Goal: Task Accomplishment & Management: Complete application form

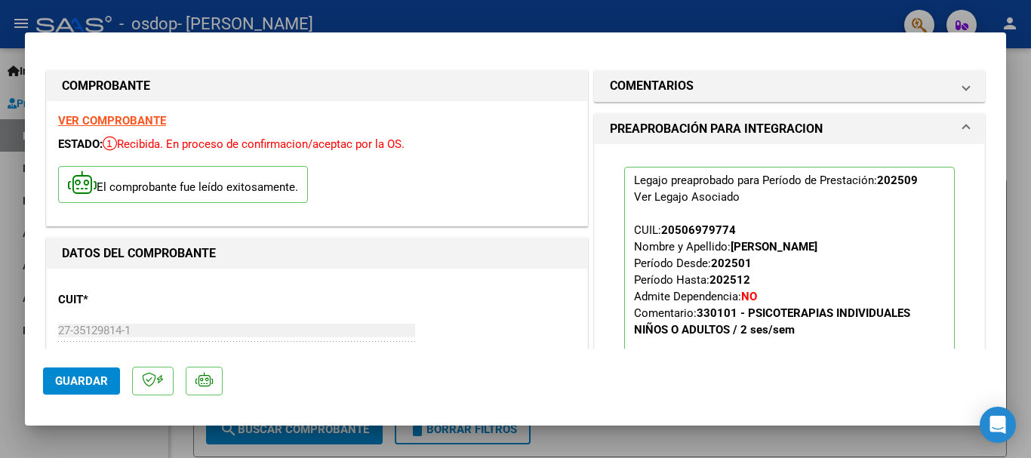
scroll to position [24, 0]
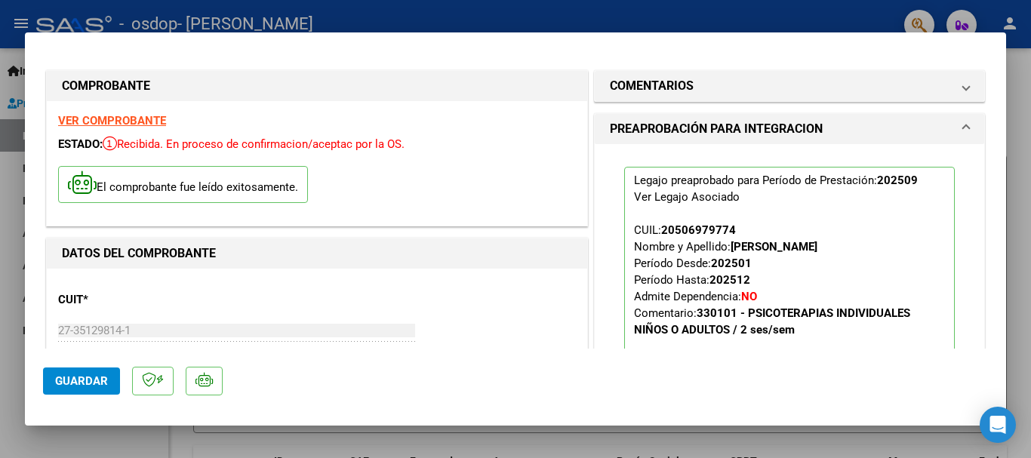
click at [116, 13] on div at bounding box center [515, 229] width 1031 height 458
type input "$ 0,00"
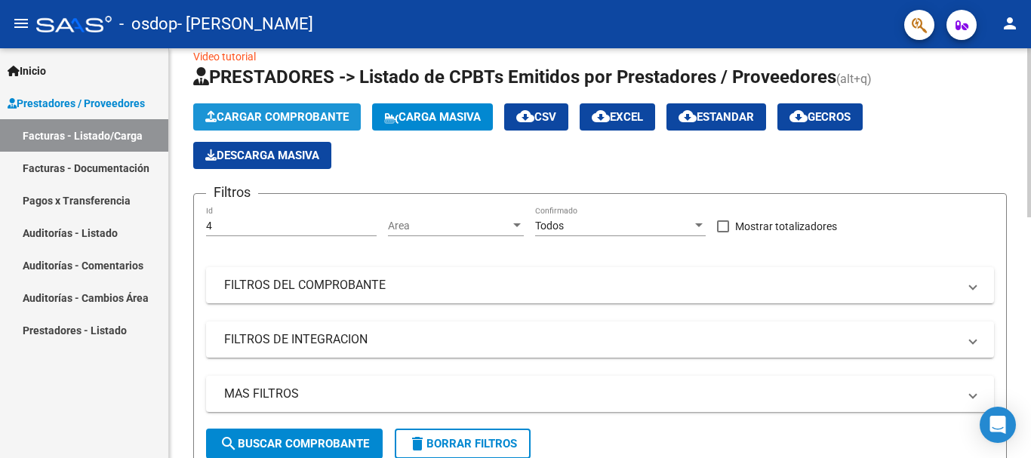
click at [260, 116] on span "Cargar Comprobante" at bounding box center [276, 117] width 143 height 14
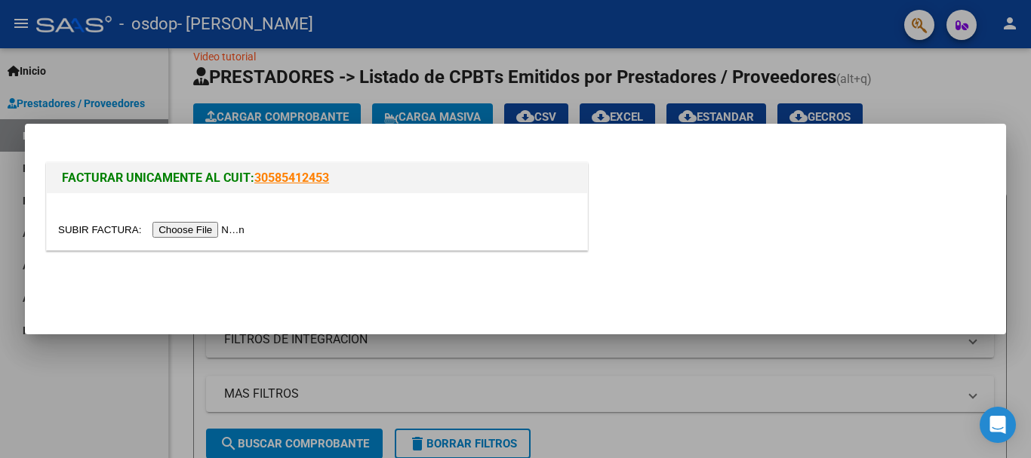
click at [196, 228] on input "file" at bounding box center [153, 230] width 191 height 16
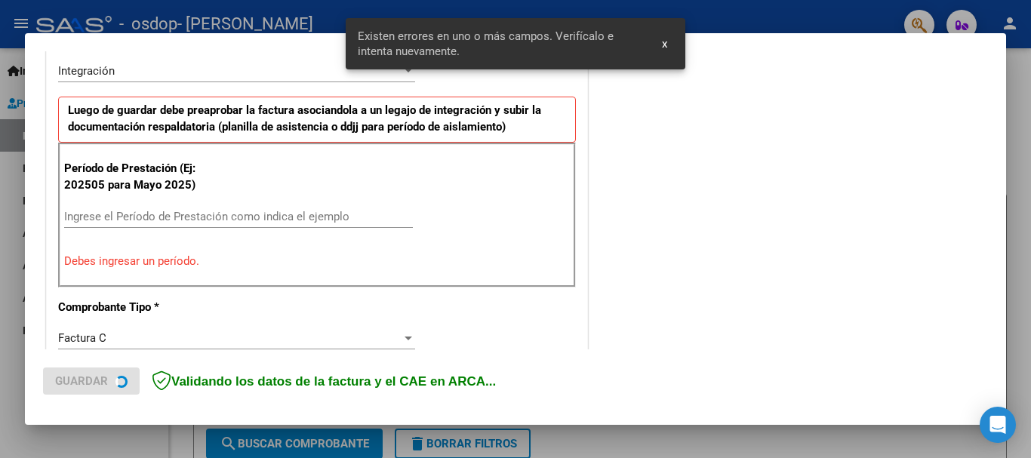
scroll to position [349, 0]
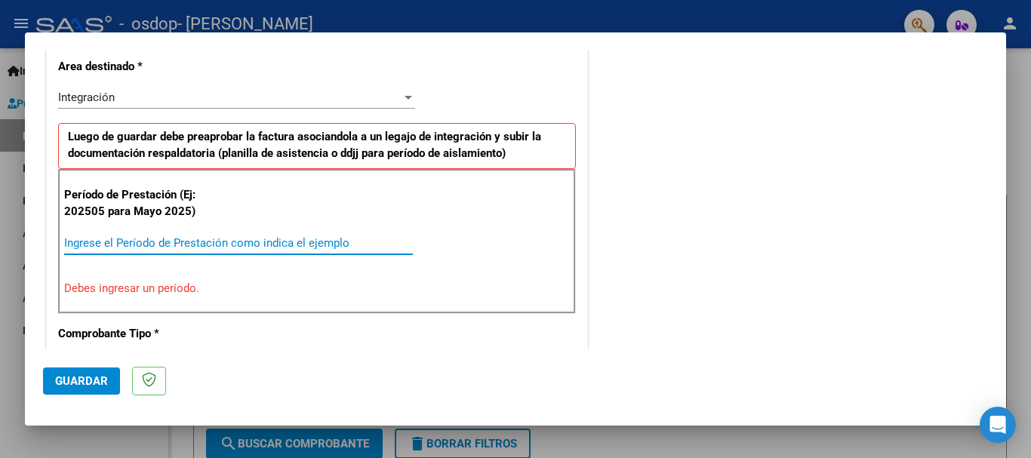
click at [137, 242] on input "Ingrese el Período de Prestación como indica el ejemplo" at bounding box center [238, 243] width 349 height 14
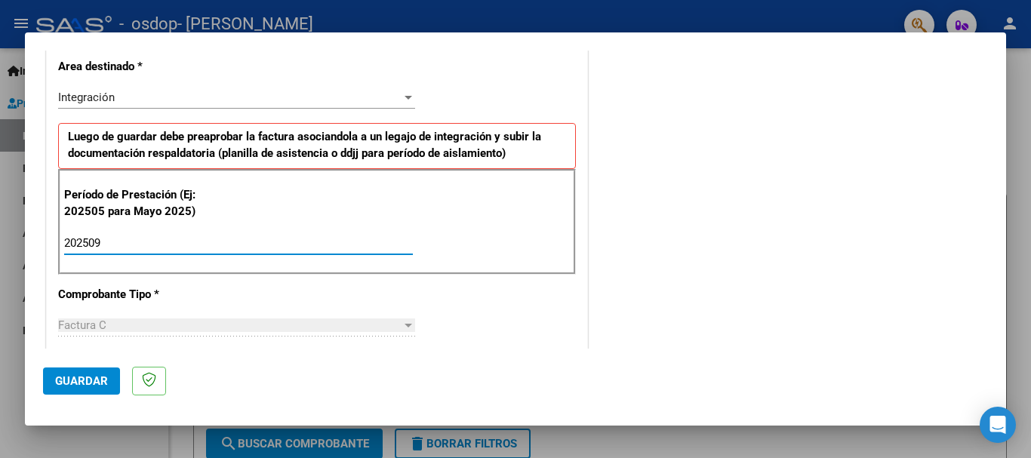
type input "202509"
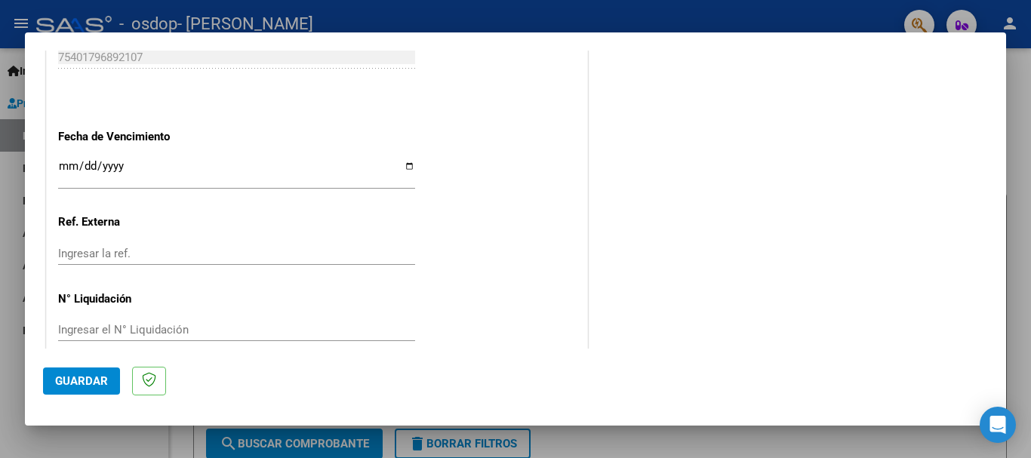
scroll to position [1030, 0]
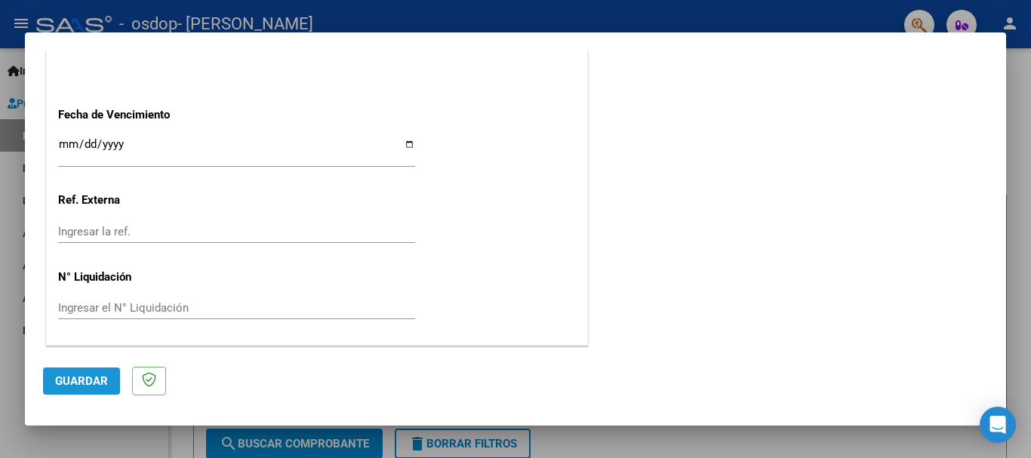
click at [70, 377] on span "Guardar" at bounding box center [81, 381] width 53 height 14
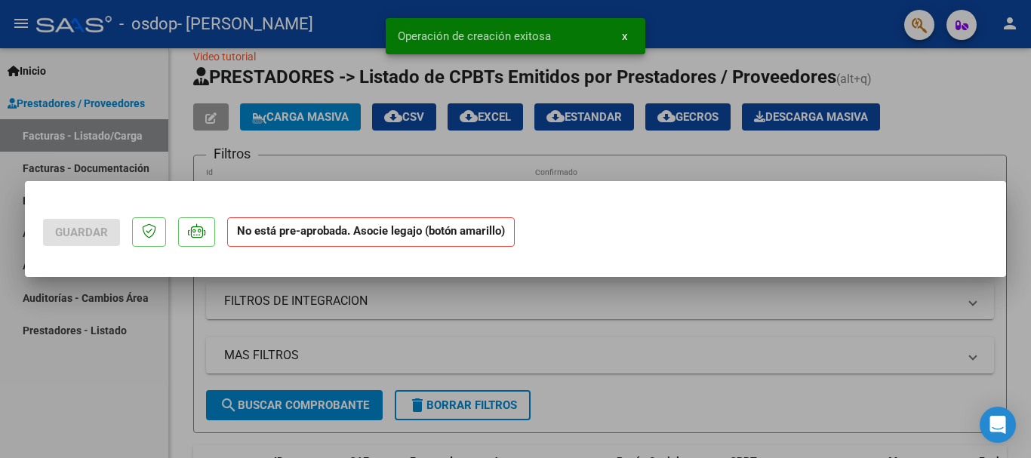
scroll to position [0, 0]
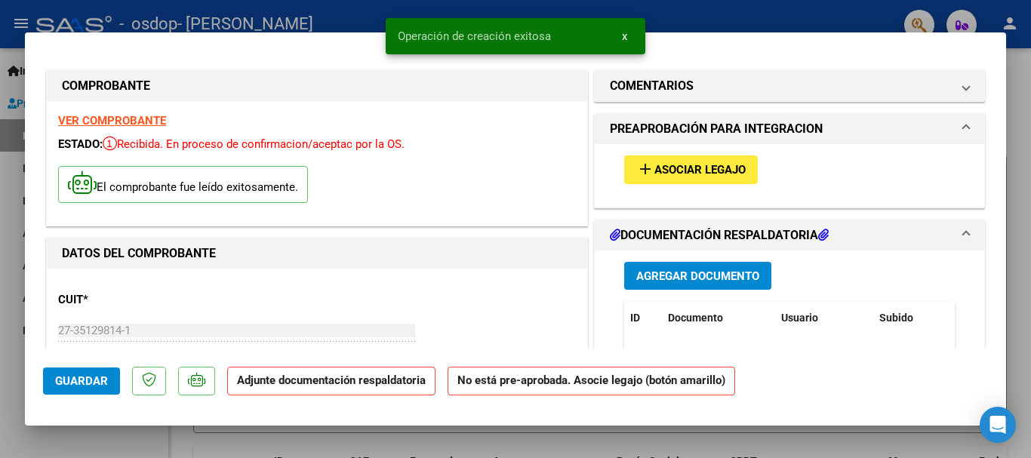
click at [657, 169] on span "Asociar Legajo" at bounding box center [699, 171] width 91 height 14
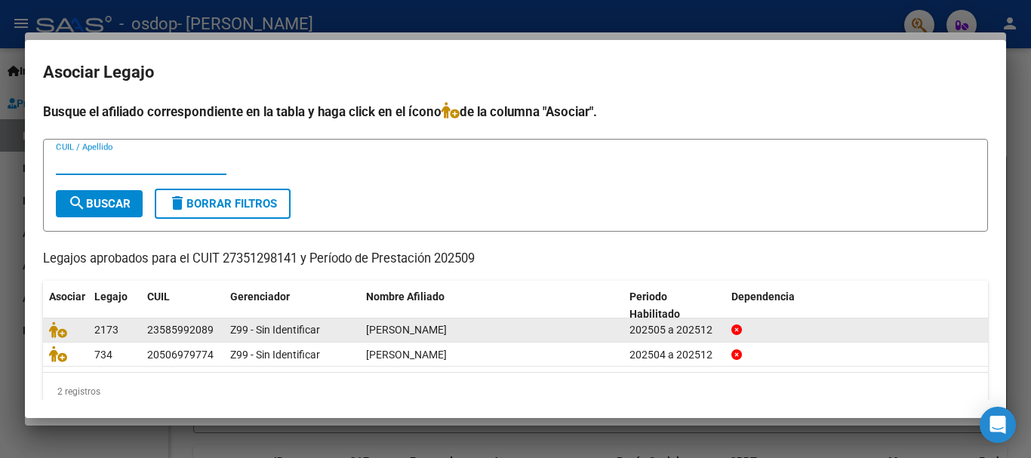
click at [405, 331] on span "[PERSON_NAME]" at bounding box center [406, 330] width 81 height 12
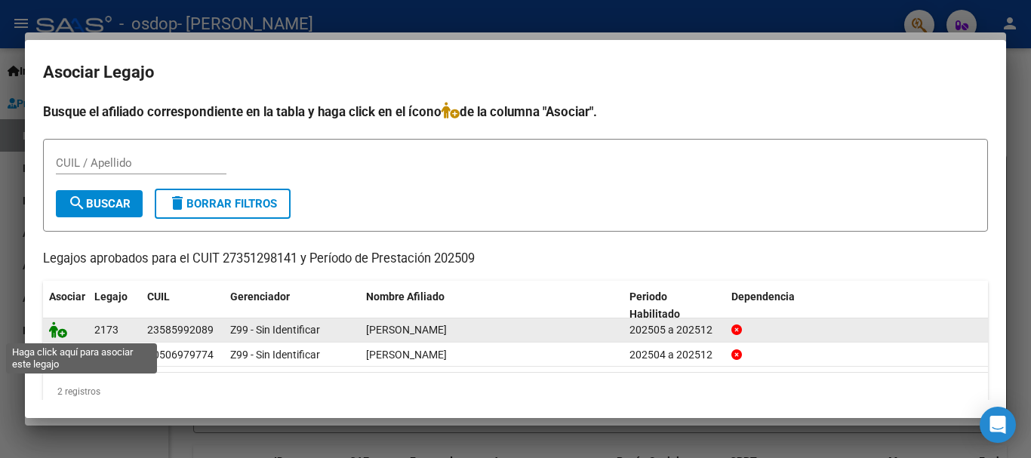
click at [58, 331] on icon at bounding box center [58, 330] width 18 height 17
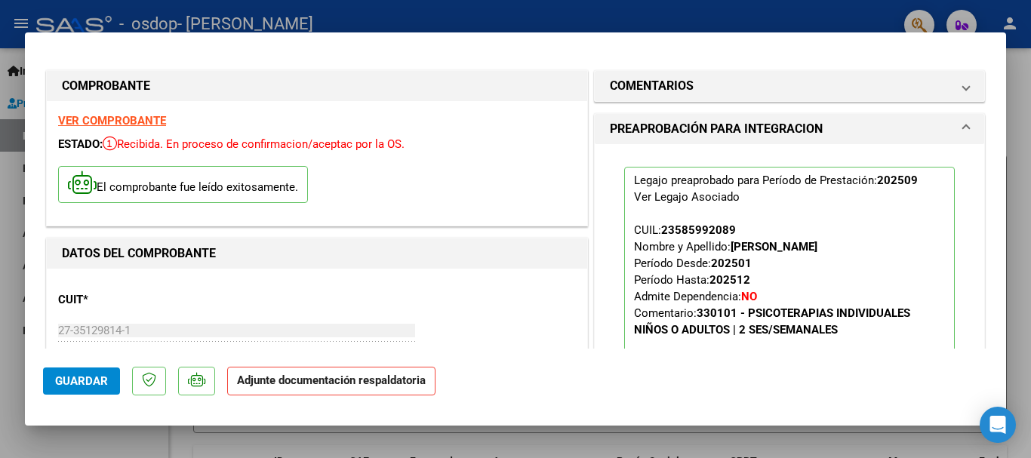
click at [353, 386] on strong "Adjunte documentación respaldatoria" at bounding box center [331, 381] width 189 height 14
click at [399, 386] on strong "Adjunte documentación respaldatoria" at bounding box center [331, 381] width 189 height 14
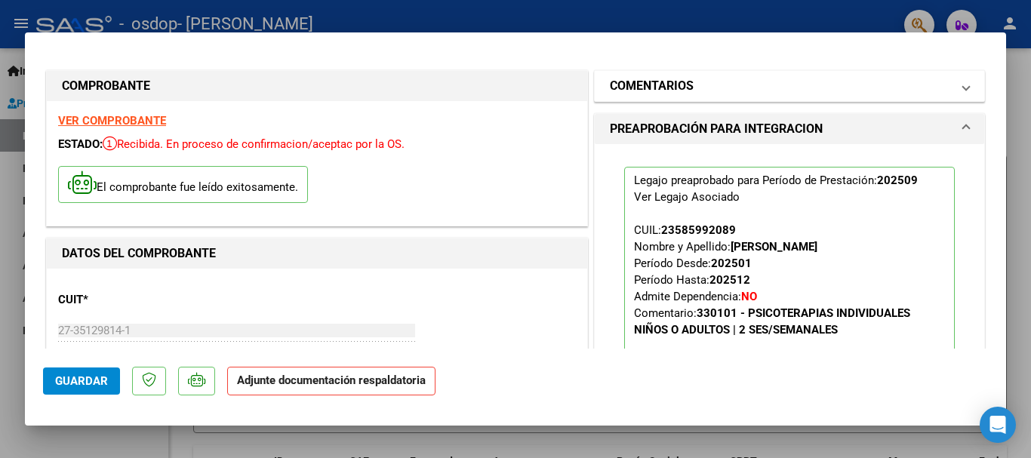
click at [922, 88] on mat-panel-title "COMENTARIOS" at bounding box center [780, 86] width 341 height 18
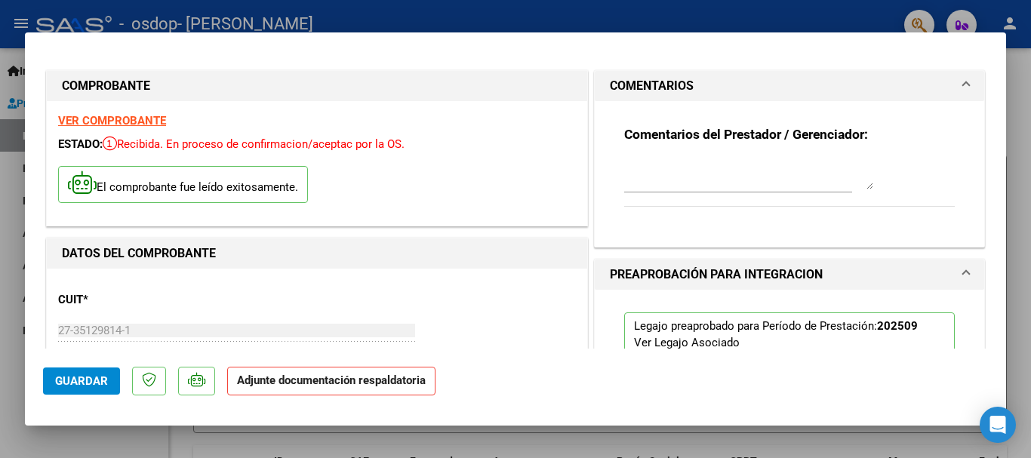
click at [269, 385] on strong "Adjunte documentación respaldatoria" at bounding box center [331, 381] width 189 height 14
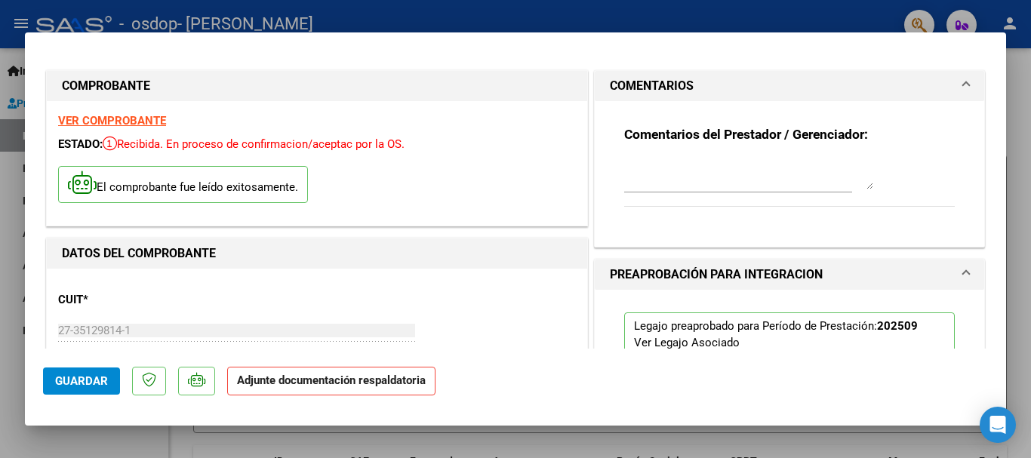
click at [269, 385] on strong "Adjunte documentación respaldatoria" at bounding box center [331, 381] width 189 height 14
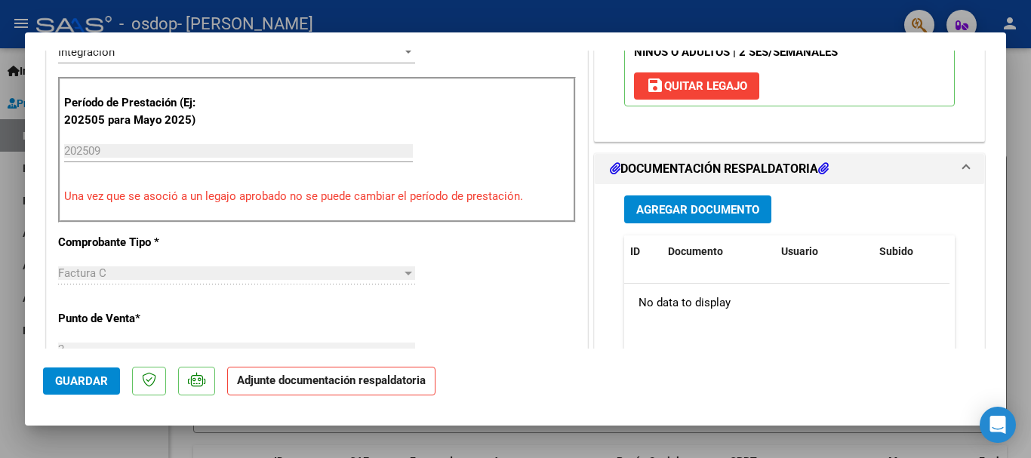
scroll to position [453, 0]
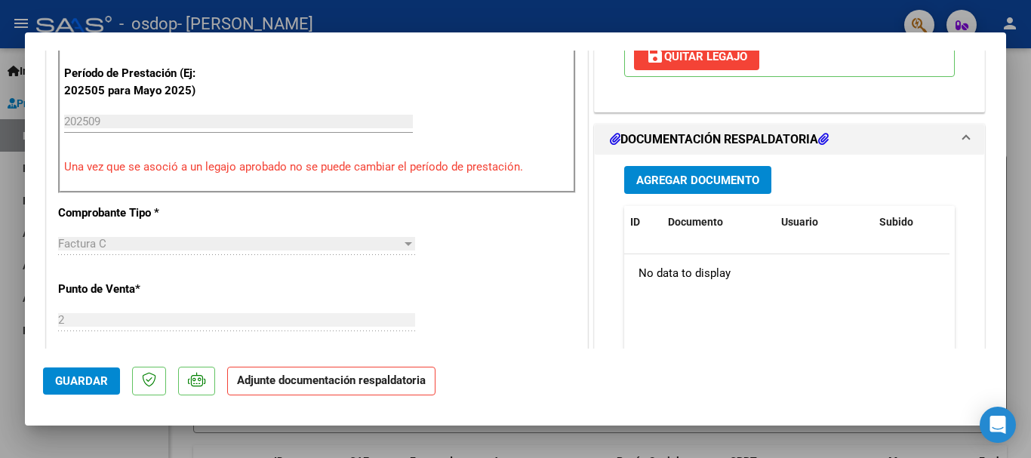
click at [694, 186] on span "Agregar Documento" at bounding box center [697, 181] width 123 height 14
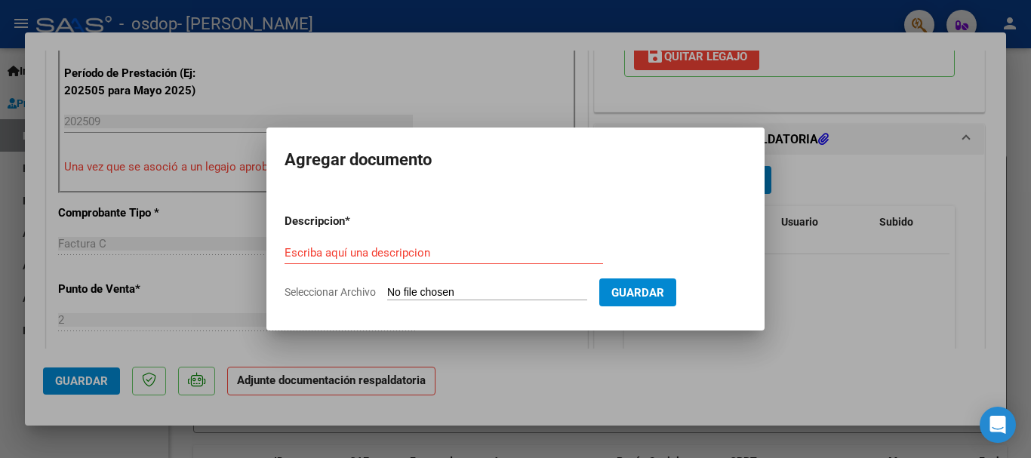
click at [511, 291] on input "Seleccionar Archivo" at bounding box center [487, 293] width 200 height 14
type input "C:\fakepath\asistencia septiembre caviglia.pdf"
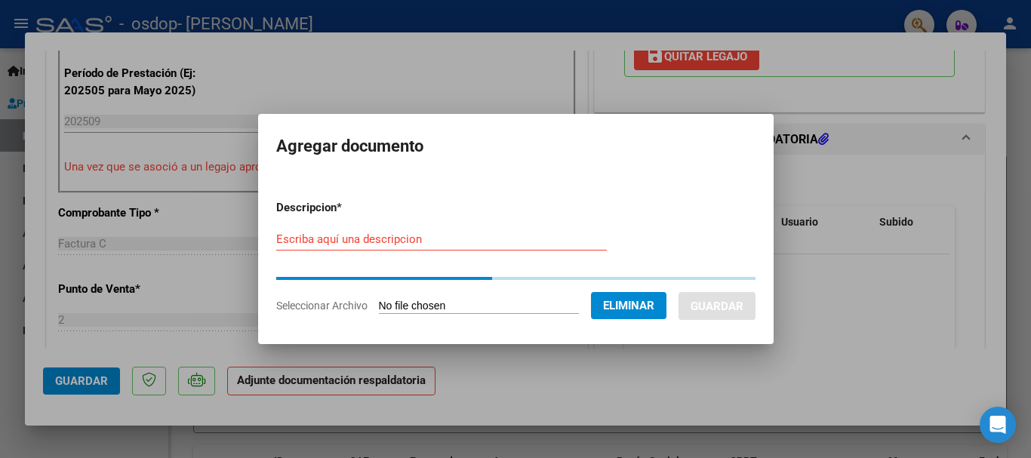
click at [411, 241] on input "Escriba aquí una descripcion" at bounding box center [441, 239] width 331 height 14
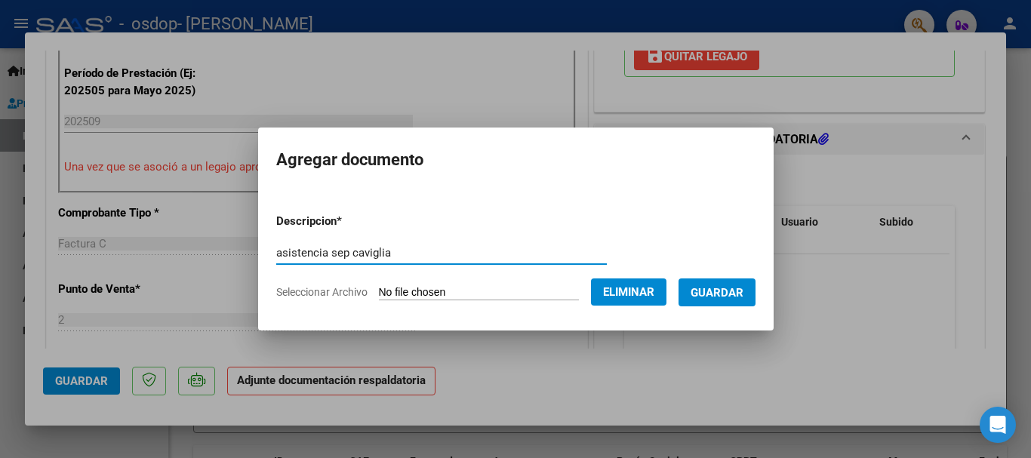
type input "asistencia sep [PERSON_NAME]"
click at [727, 288] on span "Guardar" at bounding box center [717, 293] width 53 height 14
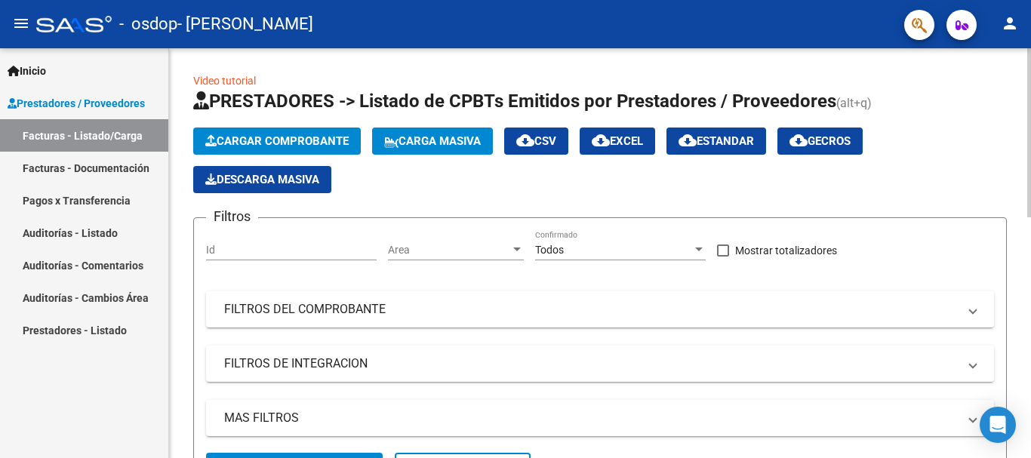
click at [242, 130] on button "Cargar Comprobante" at bounding box center [277, 141] width 168 height 27
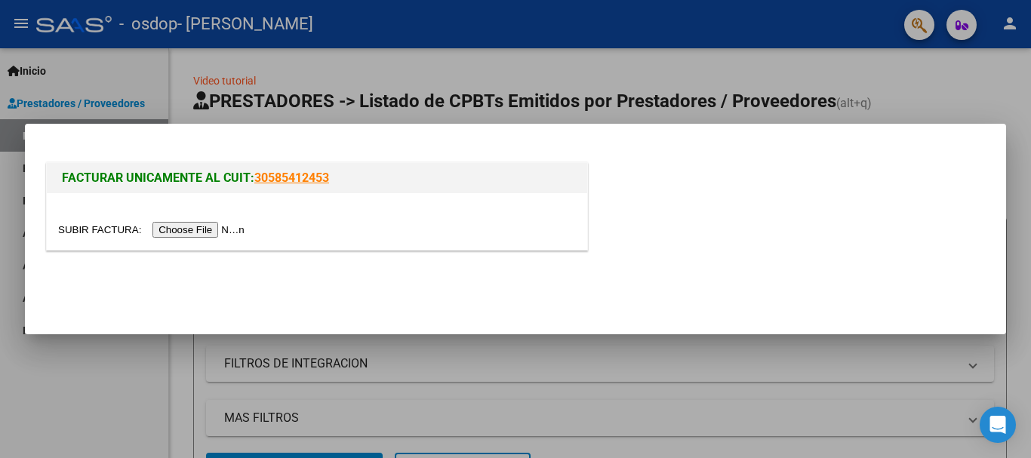
click at [210, 228] on input "file" at bounding box center [153, 230] width 191 height 16
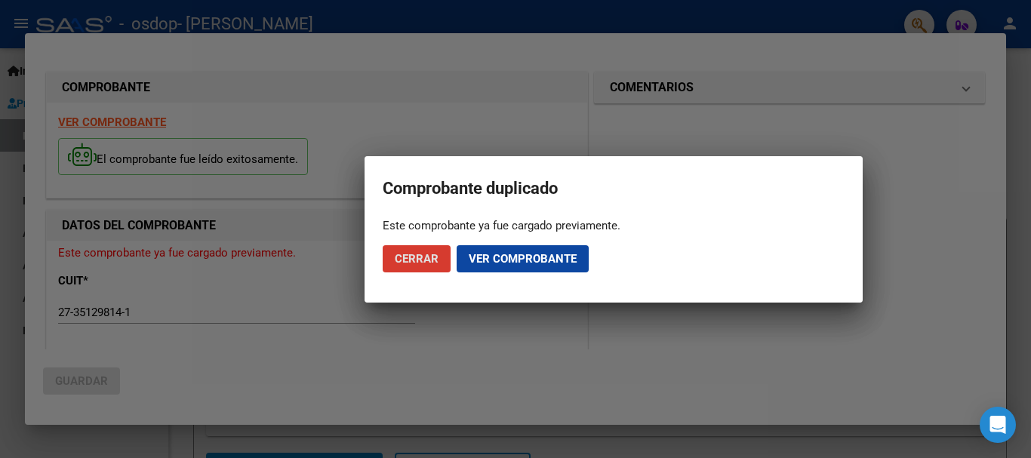
click at [514, 259] on span "Ver comprobante" at bounding box center [523, 259] width 108 height 14
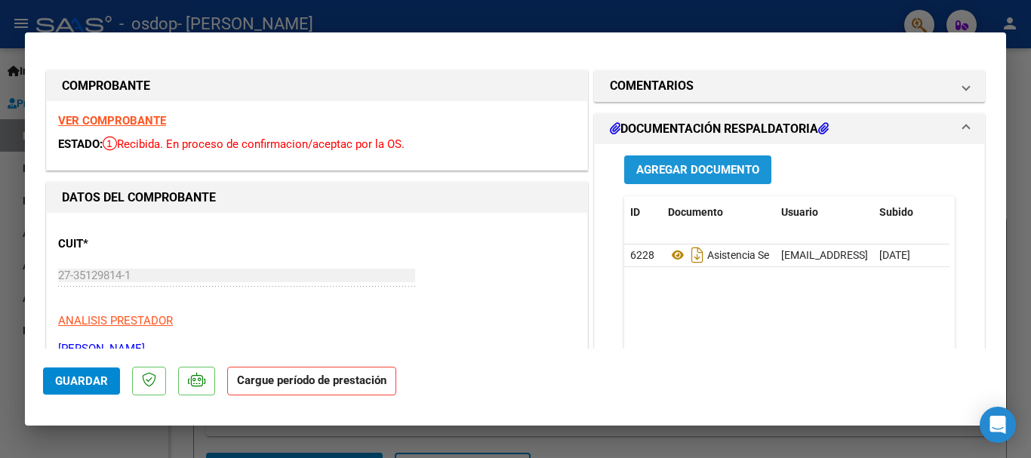
click at [725, 174] on span "Agregar Documento" at bounding box center [697, 171] width 123 height 14
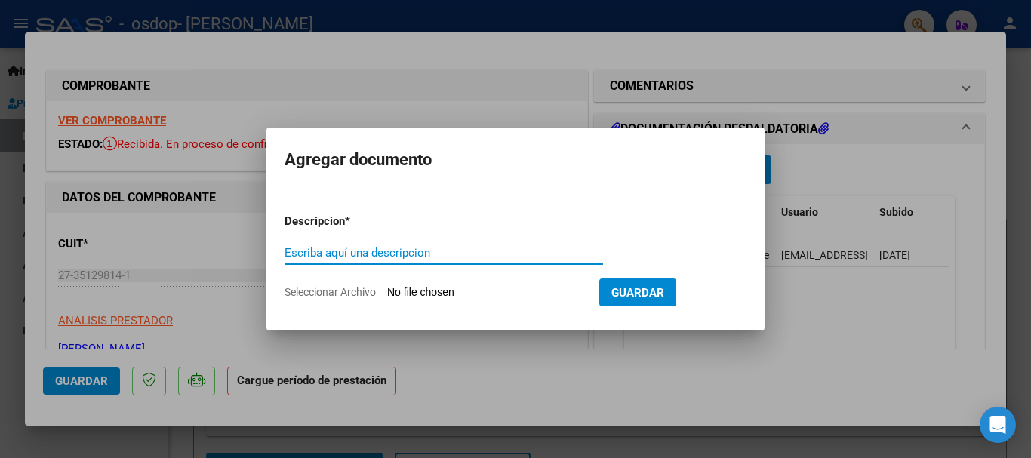
click at [664, 296] on span "Guardar" at bounding box center [637, 293] width 53 height 14
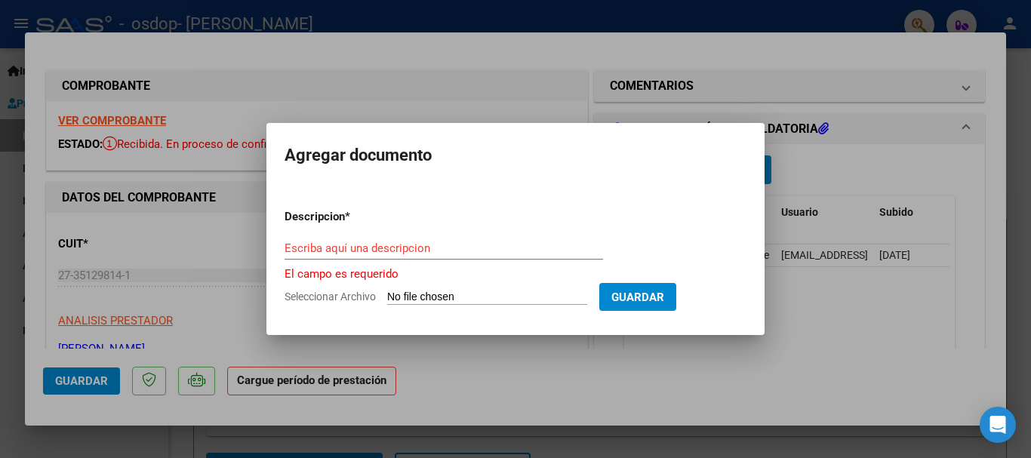
click at [528, 61] on div at bounding box center [515, 229] width 1031 height 458
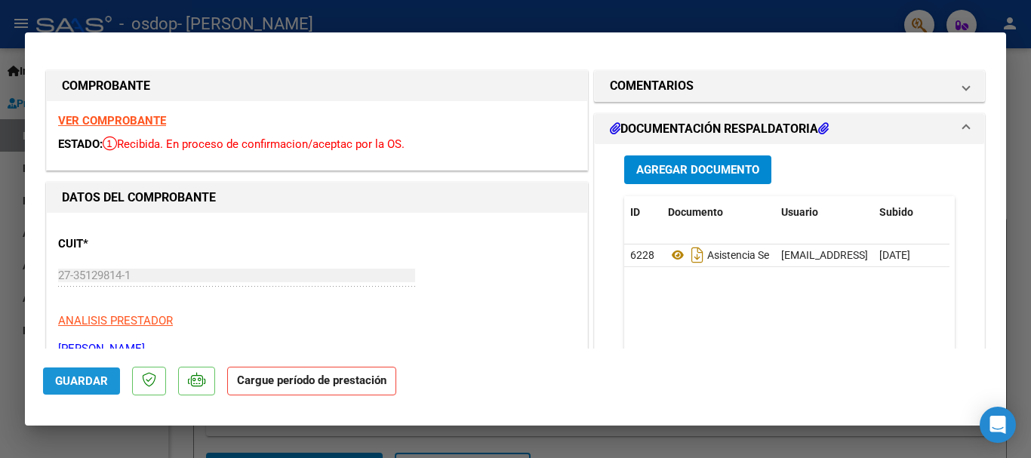
click at [66, 387] on span "Guardar" at bounding box center [81, 381] width 53 height 14
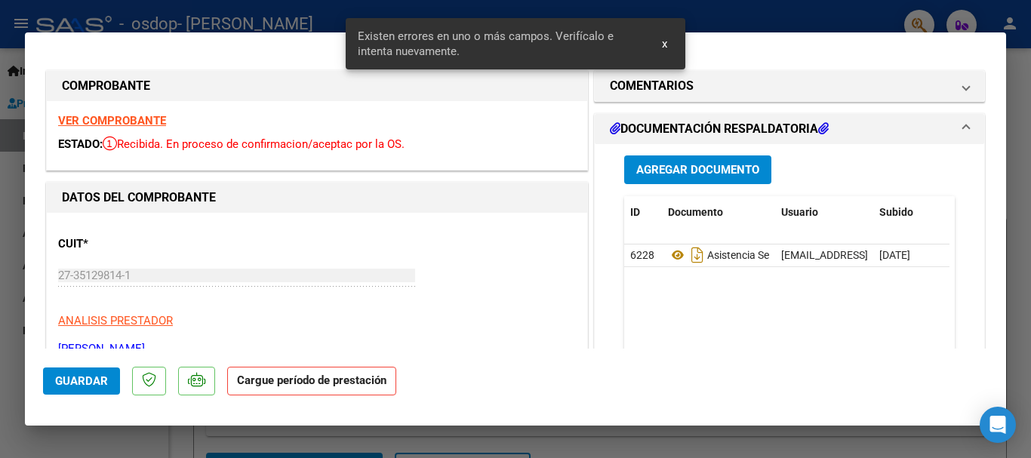
scroll to position [304, 0]
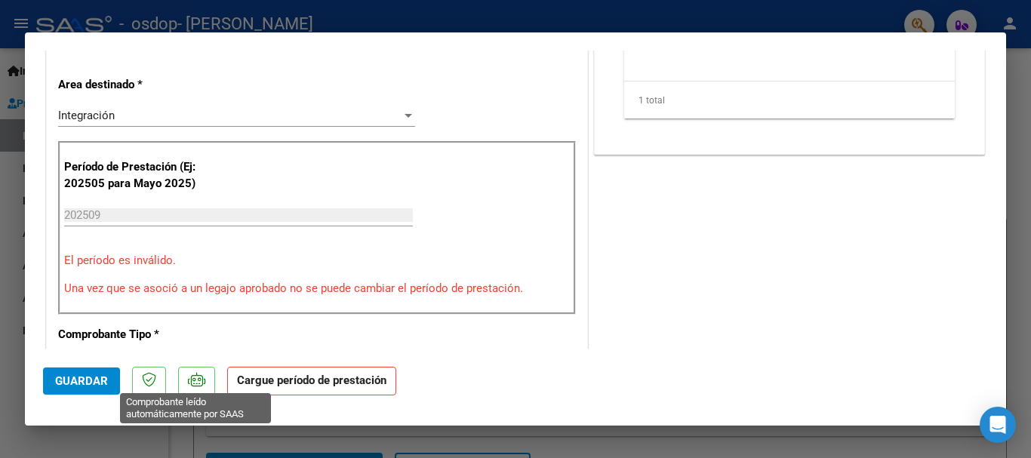
click at [192, 375] on icon at bounding box center [196, 379] width 17 height 15
click at [203, 391] on p at bounding box center [196, 381] width 37 height 29
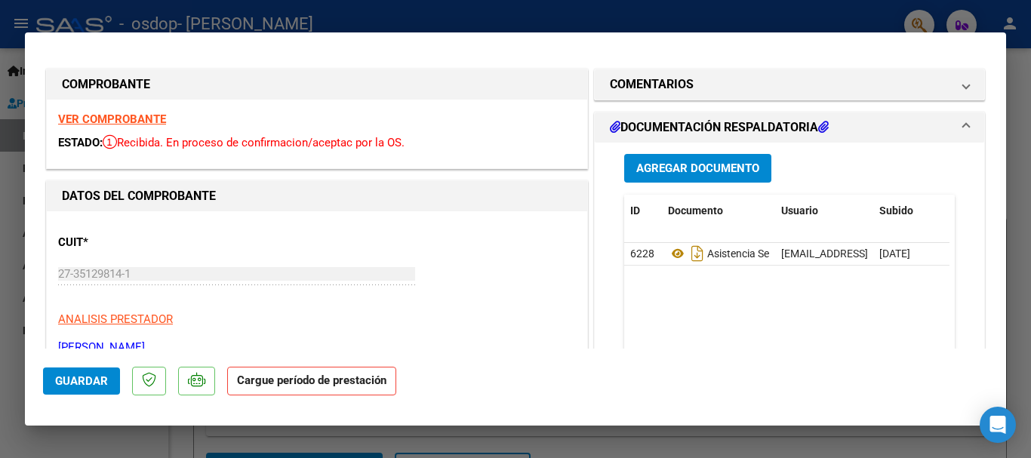
scroll to position [0, 0]
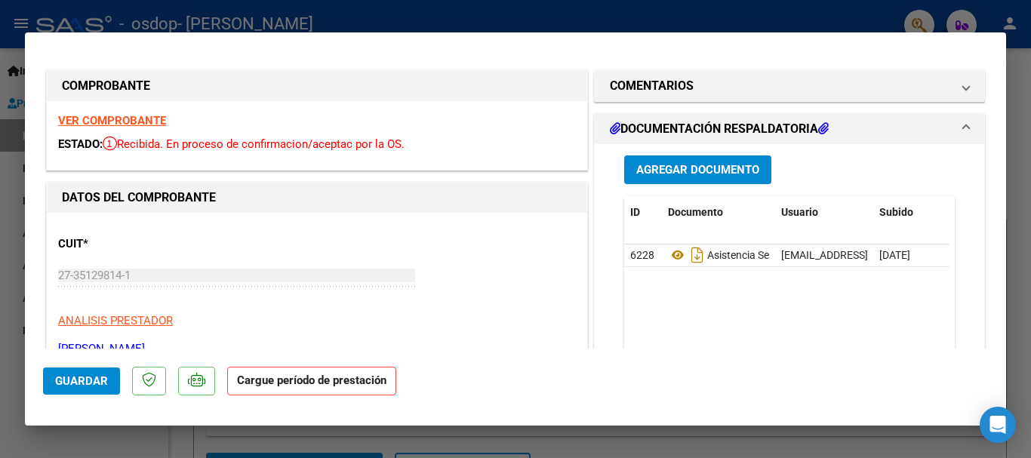
click at [361, 14] on div at bounding box center [515, 229] width 1031 height 458
type input "$ 0,00"
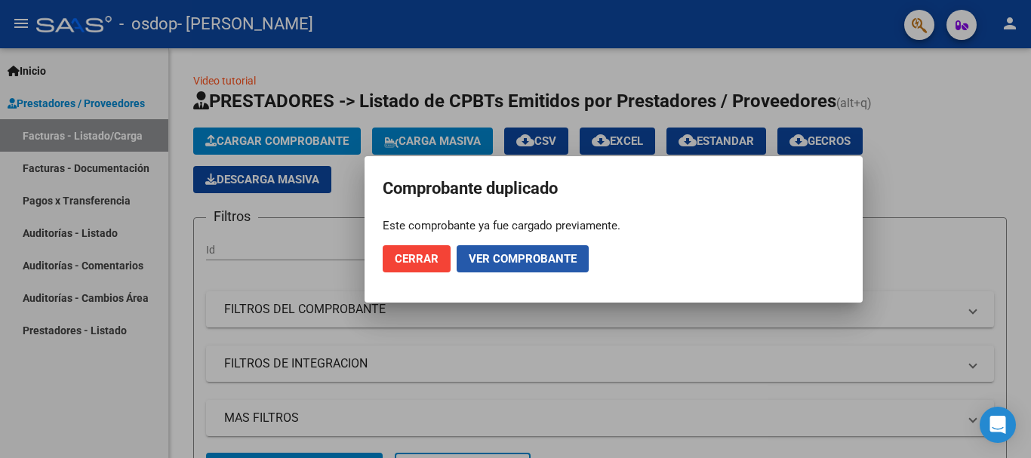
click at [529, 256] on span "Ver comprobante" at bounding box center [523, 259] width 108 height 14
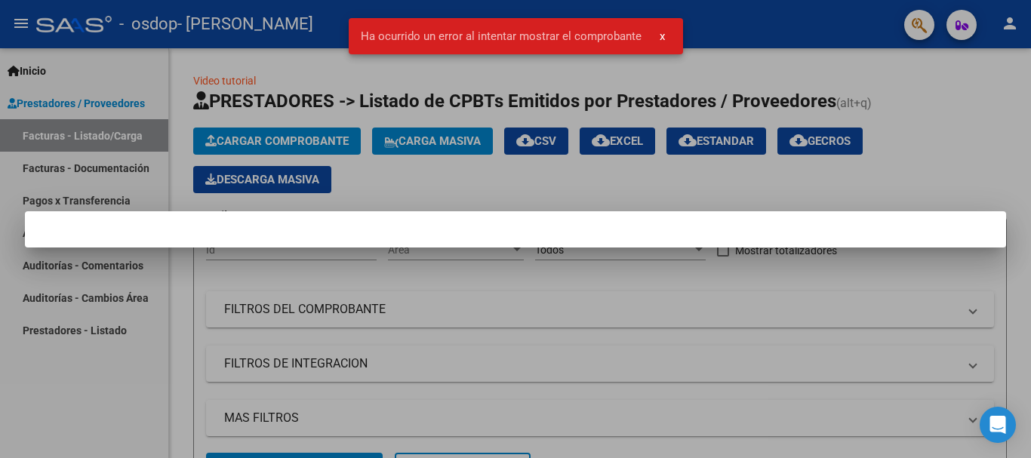
click at [660, 33] on span "x" at bounding box center [662, 36] width 5 height 14
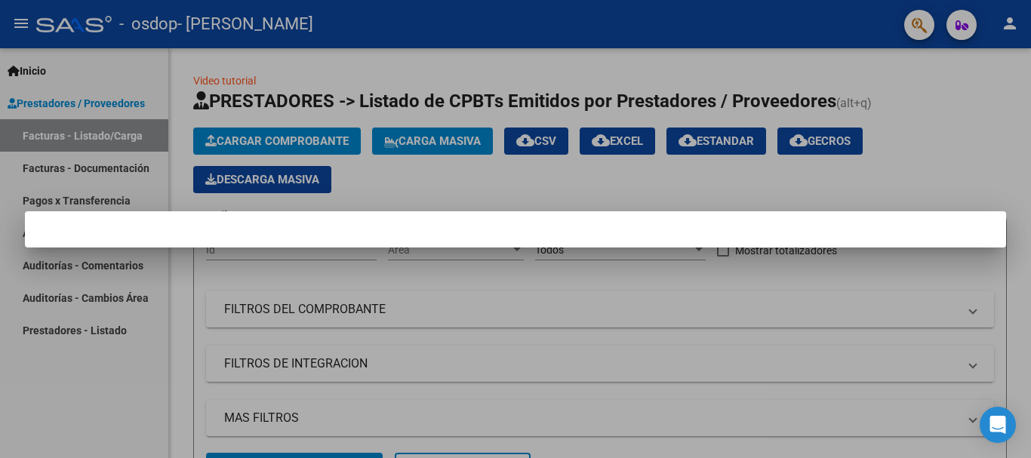
click at [568, 198] on div at bounding box center [515, 229] width 1031 height 458
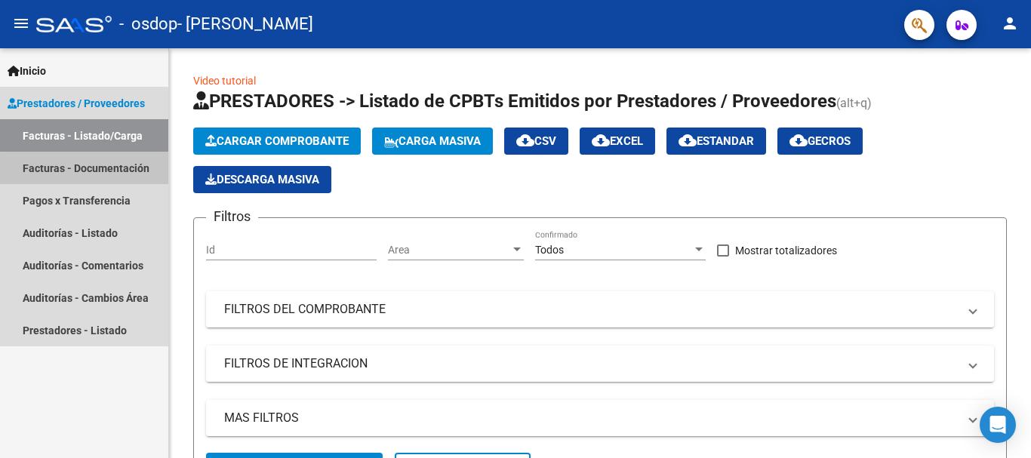
click at [111, 171] on link "Facturas - Documentación" at bounding box center [84, 168] width 168 height 32
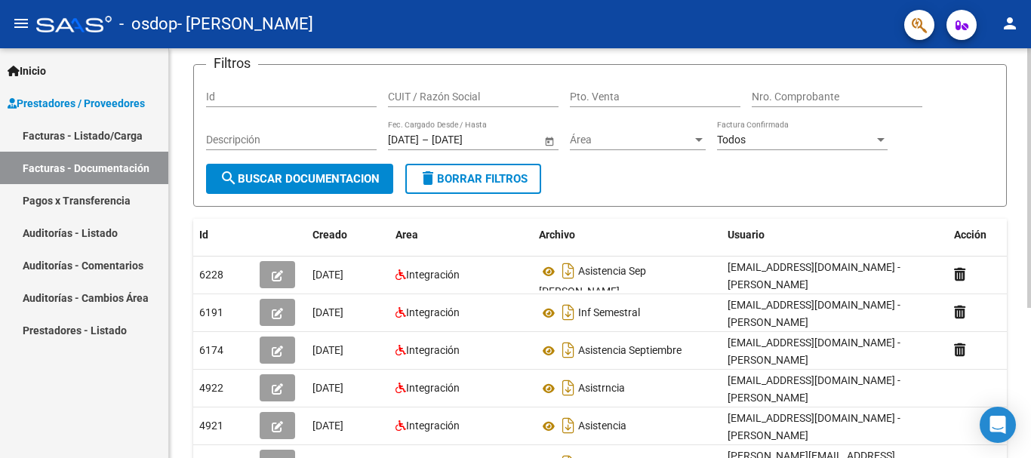
scroll to position [101, 0]
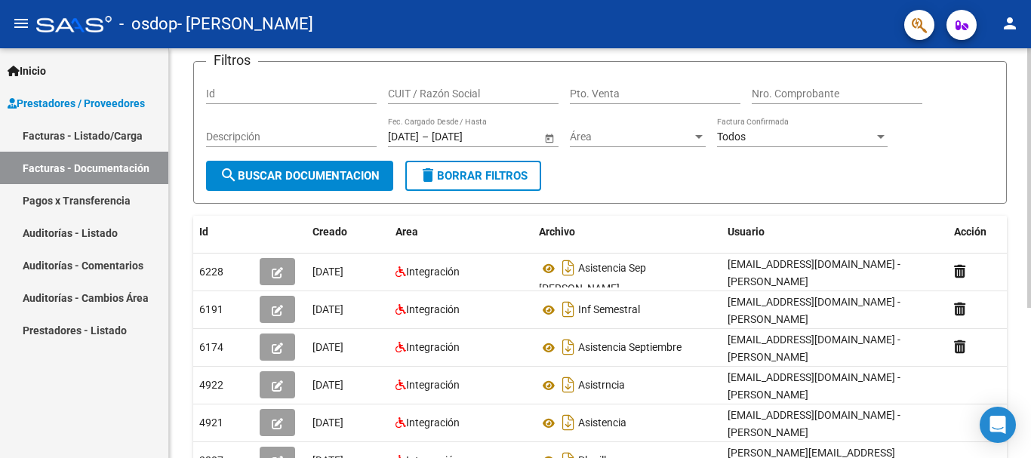
click at [1024, 312] on div "PRESTADORES -> Comprobantes - Documentación Respaldatoria cloud_download Export…" at bounding box center [602, 278] width 866 height 662
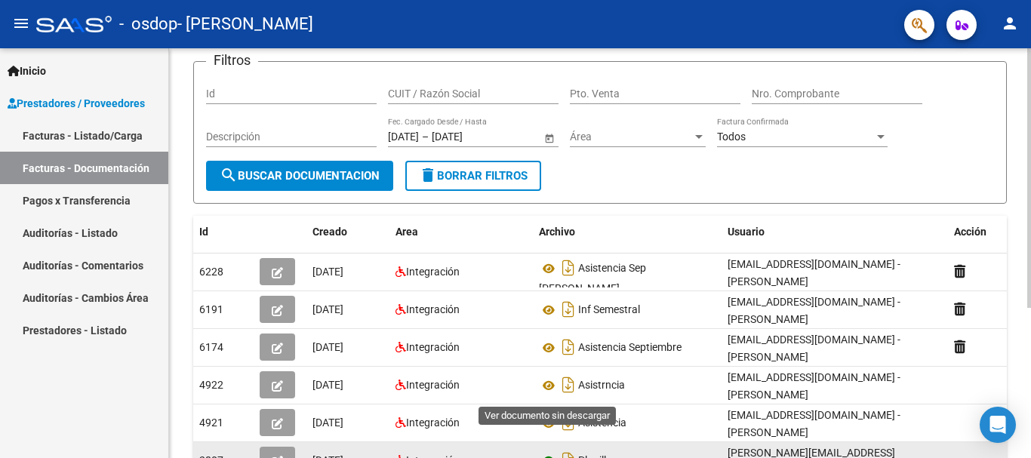
click at [549, 452] on icon at bounding box center [549, 461] width 20 height 18
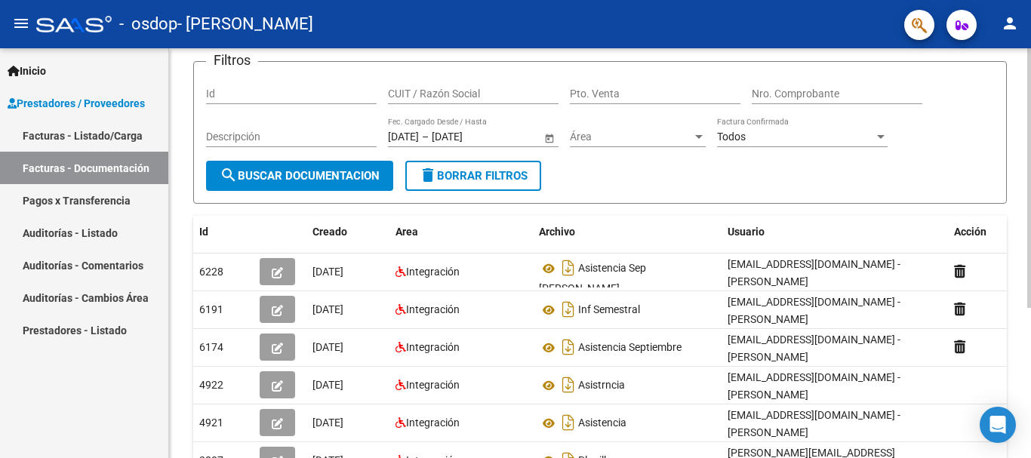
drag, startPoint x: 1026, startPoint y: 336, endPoint x: 1030, endPoint y: 361, distance: 25.3
click at [1030, 361] on div "PRESTADORES -> Comprobantes - Documentación Respaldatoria cloud_download Export…" at bounding box center [602, 278] width 866 height 662
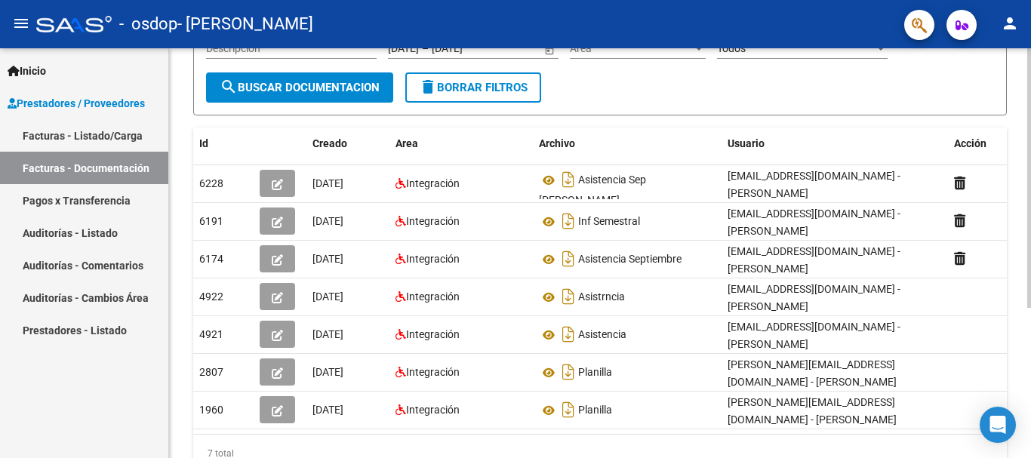
scroll to position [191, 0]
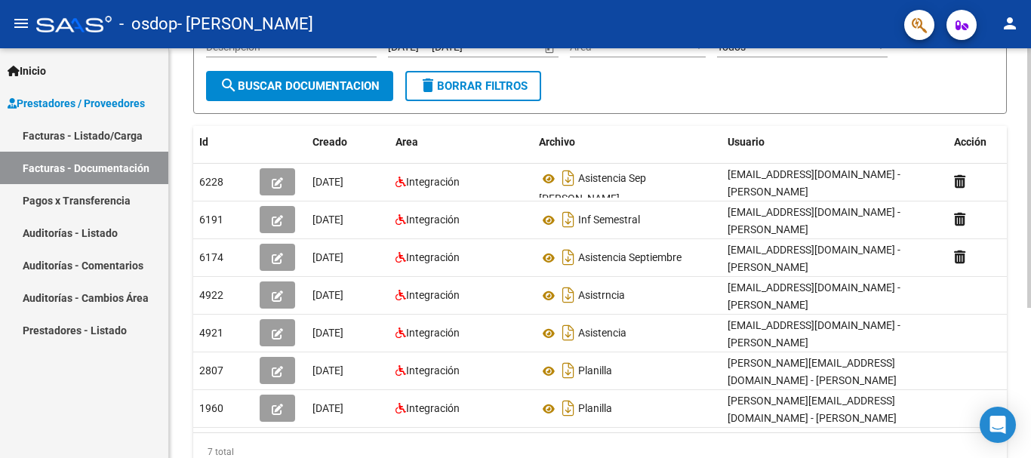
click at [1030, 391] on div at bounding box center [1029, 292] width 4 height 260
click at [1030, 358] on div at bounding box center [1029, 292] width 4 height 260
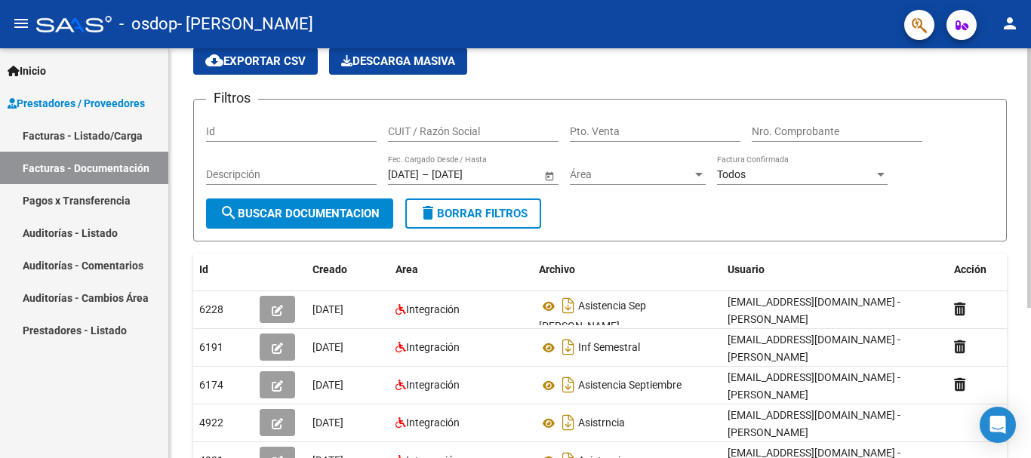
scroll to position [62, 0]
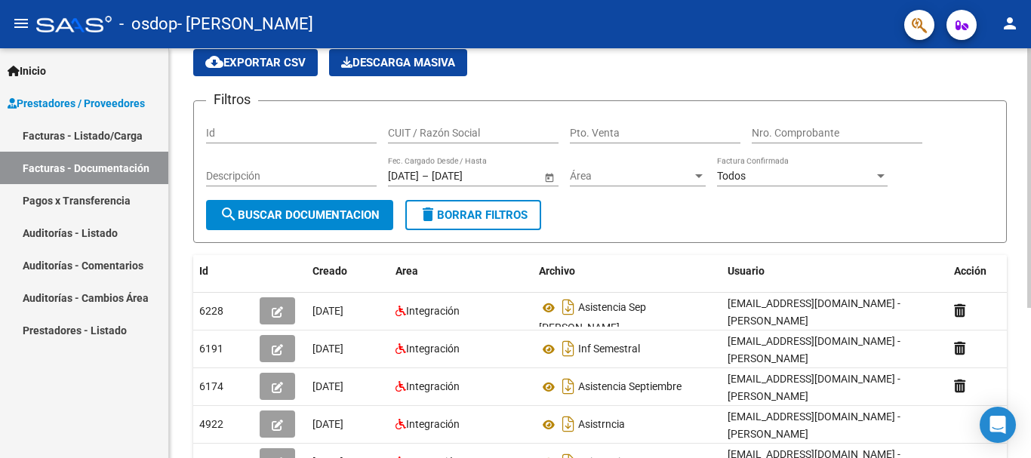
click at [1024, 267] on div "PRESTADORES -> Comprobantes - Documentación Respaldatoria cloud_download Export…" at bounding box center [602, 317] width 866 height 662
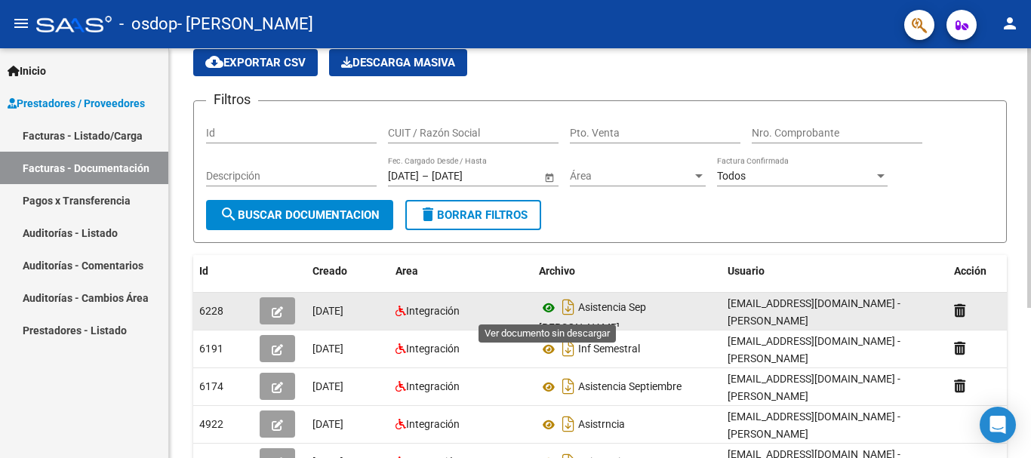
click at [548, 306] on icon at bounding box center [549, 308] width 20 height 18
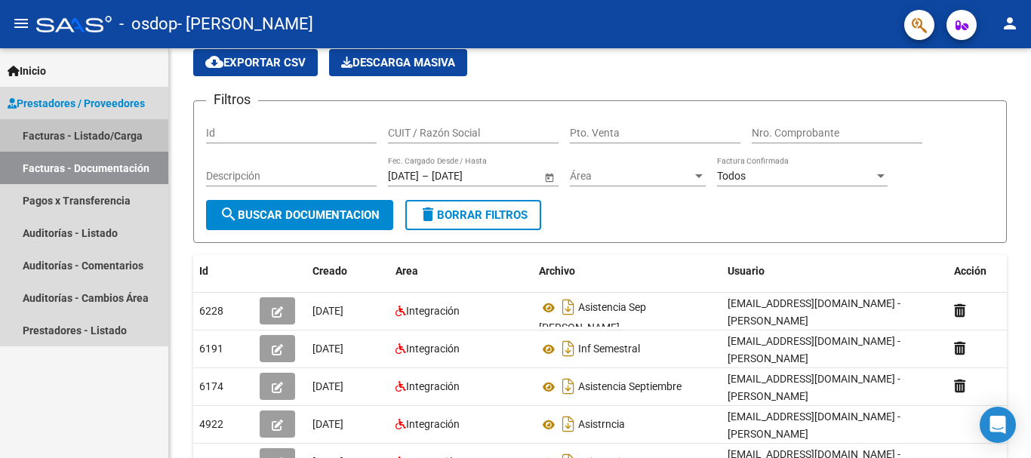
click at [118, 129] on link "Facturas - Listado/Carga" at bounding box center [84, 135] width 168 height 32
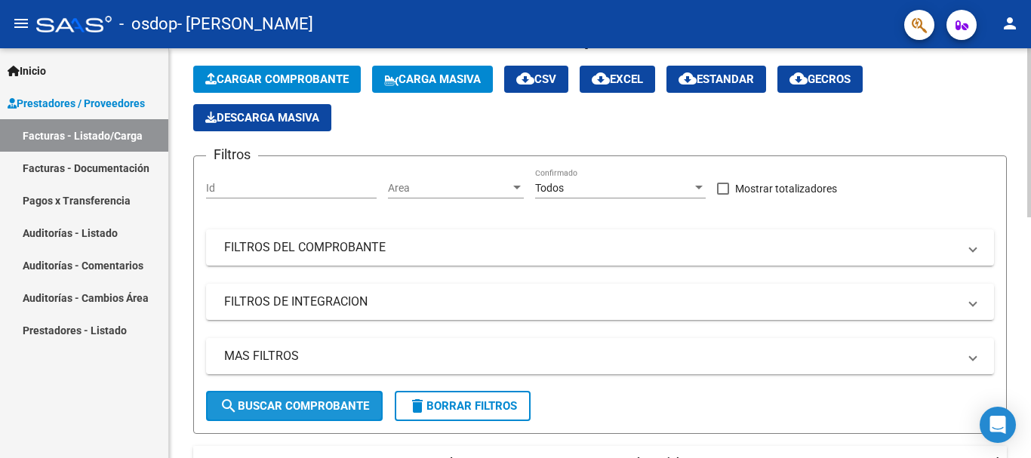
click at [351, 404] on span "search Buscar Comprobante" at bounding box center [294, 406] width 149 height 14
click at [273, 183] on input "Id" at bounding box center [291, 188] width 171 height 13
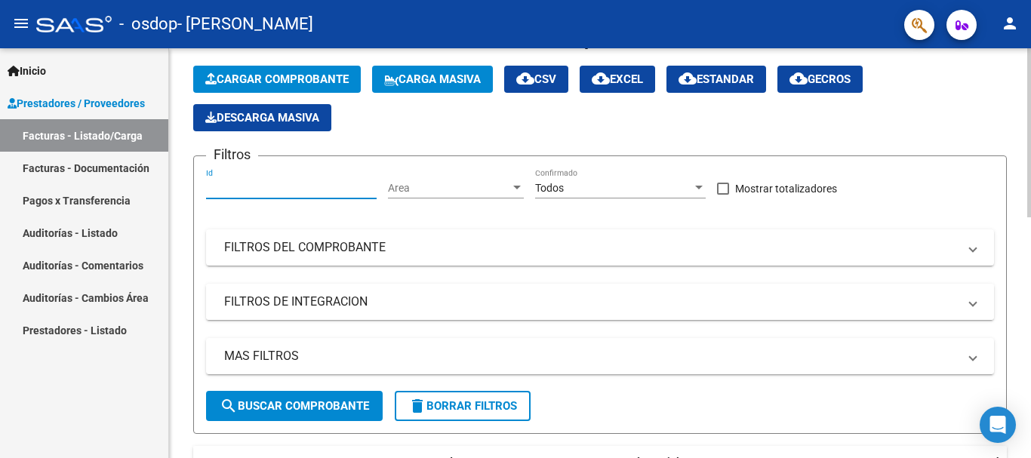
click at [353, 287] on mat-expansion-panel-header "FILTROS DE INTEGRACION" at bounding box center [600, 302] width 788 height 36
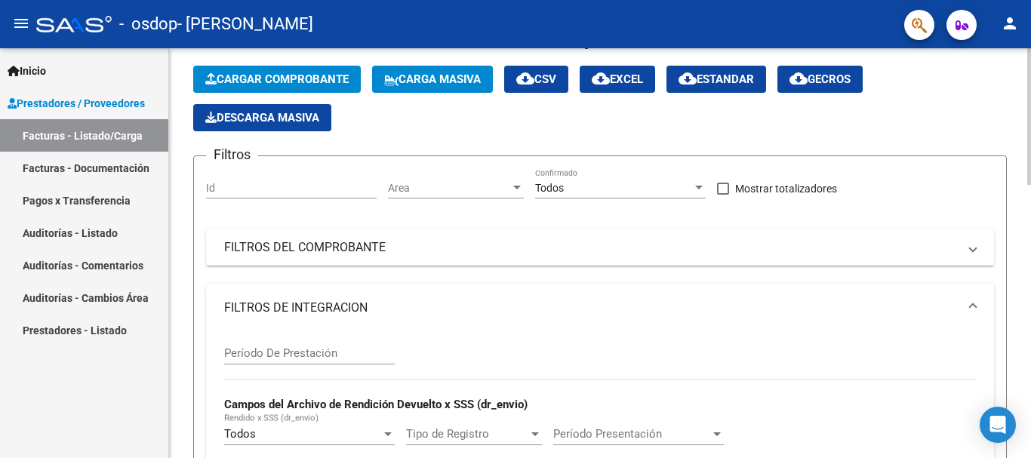
click at [311, 355] on input "Período De Prestación" at bounding box center [309, 353] width 171 height 14
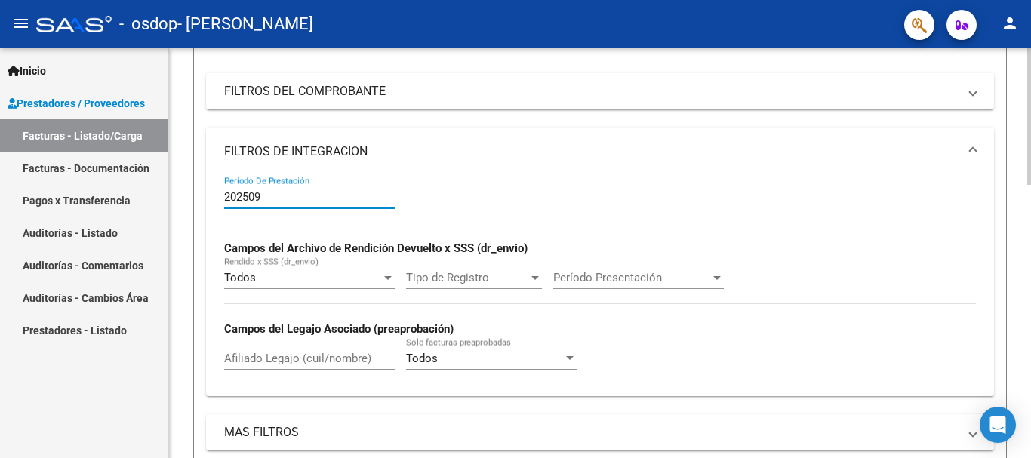
scroll to position [291, 0]
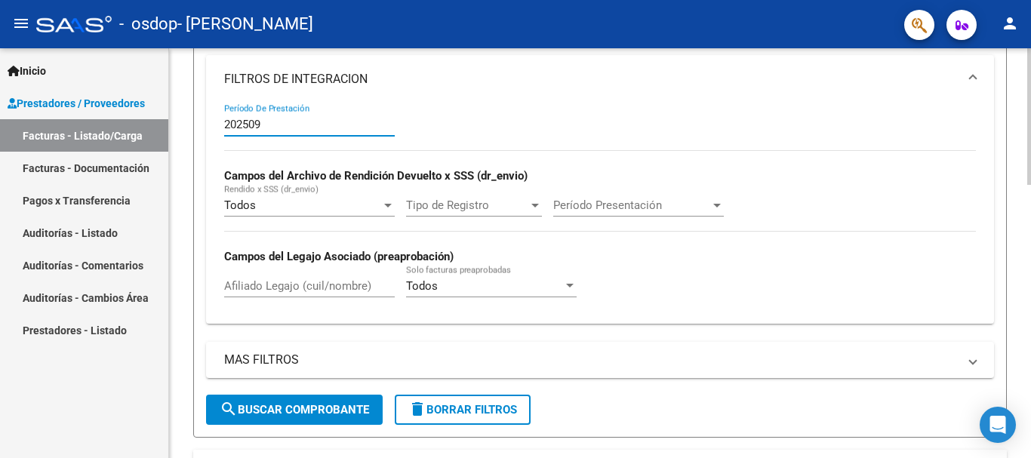
click at [1030, 276] on div at bounding box center [1029, 214] width 4 height 137
click at [321, 416] on span "search Buscar Comprobante" at bounding box center [294, 410] width 149 height 14
click at [309, 130] on input "202509" at bounding box center [309, 125] width 171 height 14
type input "2"
type input "09"
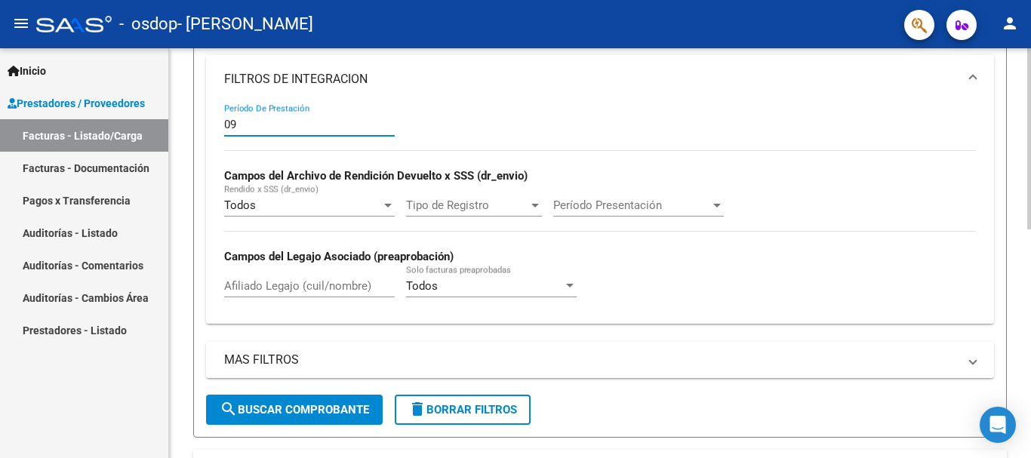
click at [293, 429] on form "Filtros Id Area Area Todos Confirmado Mostrar totalizadores FILTROS DEL COMPROB…" at bounding box center [600, 182] width 814 height 511
click at [301, 400] on button "search Buscar Comprobante" at bounding box center [294, 410] width 177 height 30
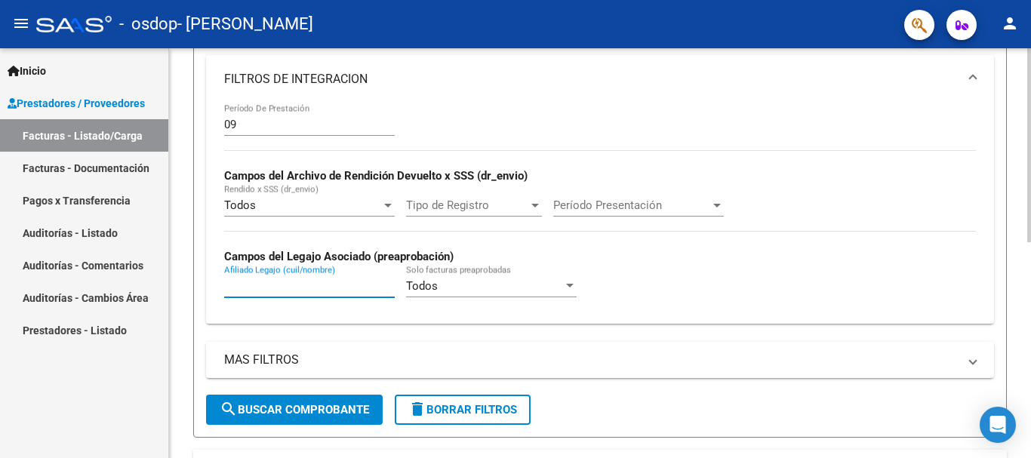
click at [288, 287] on input "Afiliado Legajo (cuil/nombre)" at bounding box center [309, 286] width 171 height 14
type input "[PERSON_NAME]"
click at [294, 416] on span "search Buscar Comprobante" at bounding box center [294, 410] width 149 height 14
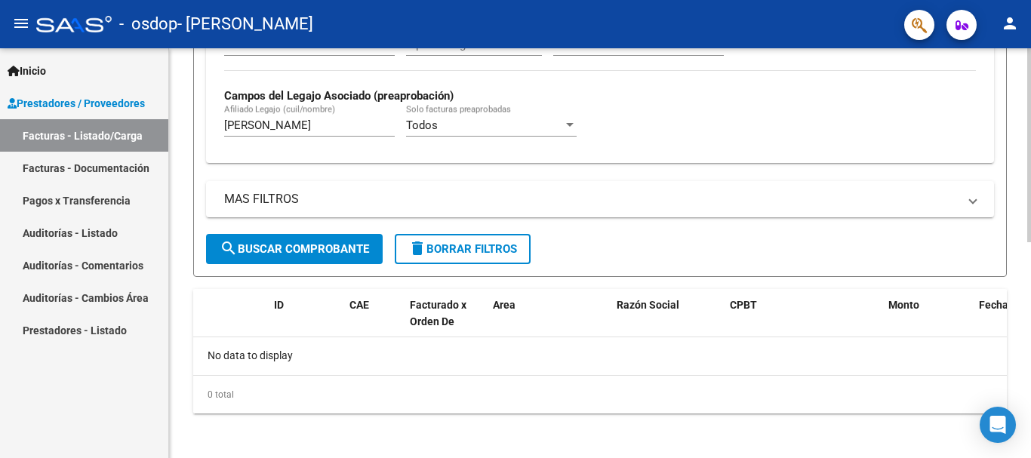
scroll to position [455, 0]
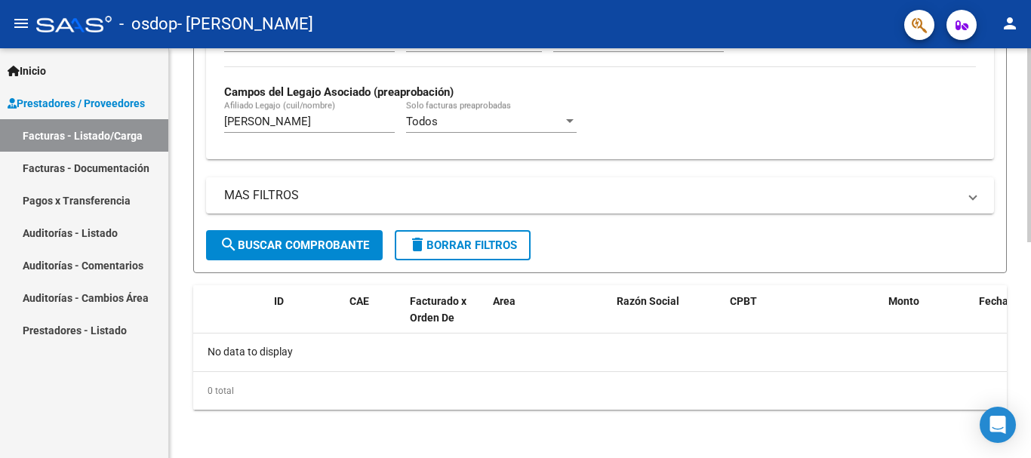
click at [1030, 309] on div at bounding box center [1029, 360] width 4 height 194
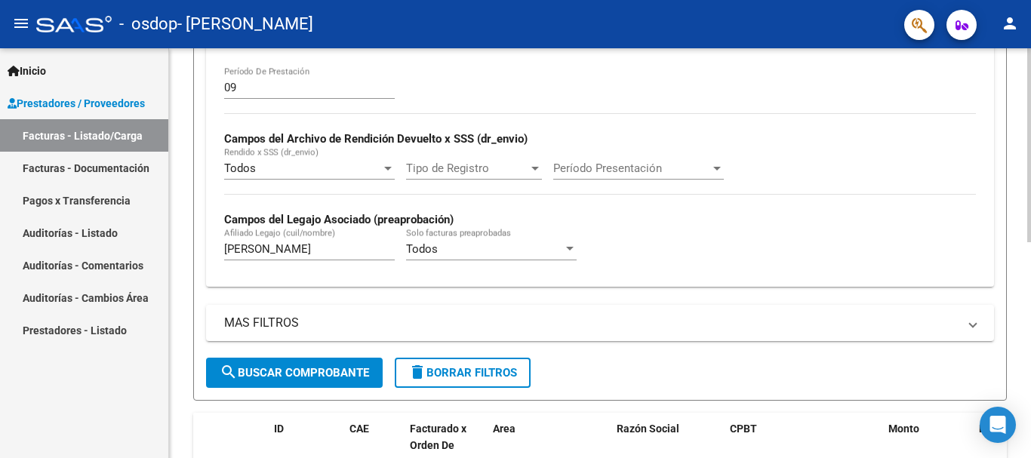
click at [1018, 246] on div "Video tutorial PRESTADORES -> Listado de CPBTs Emitidos por Prestadores / Prove…" at bounding box center [602, 153] width 866 height 865
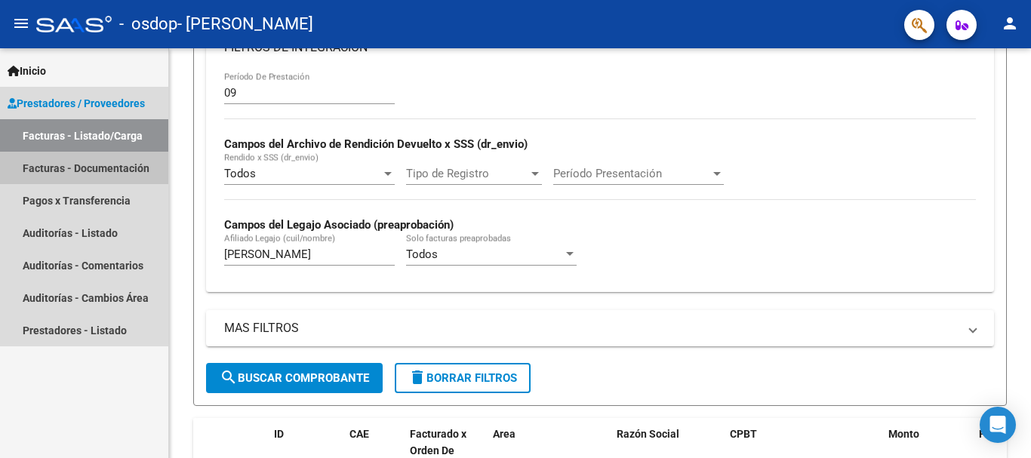
click at [103, 172] on link "Facturas - Documentación" at bounding box center [84, 168] width 168 height 32
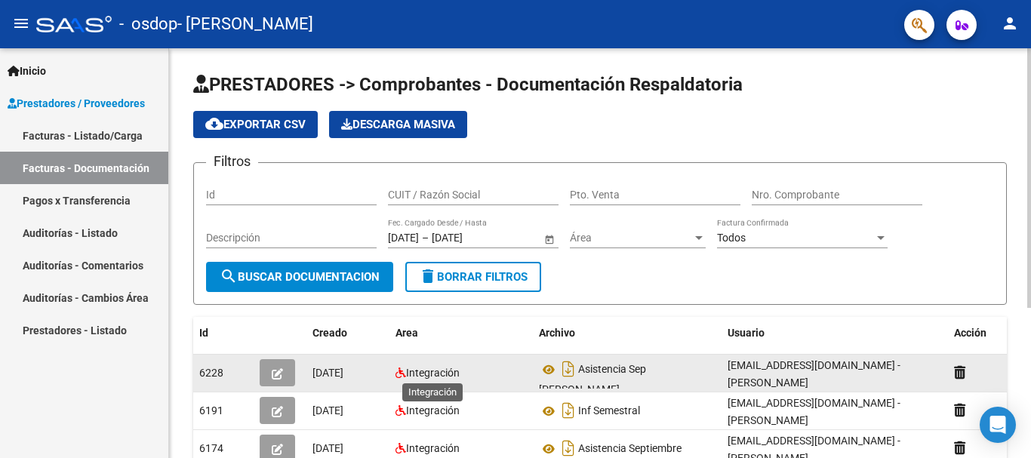
click at [445, 372] on span "Integración" at bounding box center [433, 373] width 54 height 12
click at [282, 373] on icon "button" at bounding box center [277, 373] width 11 height 11
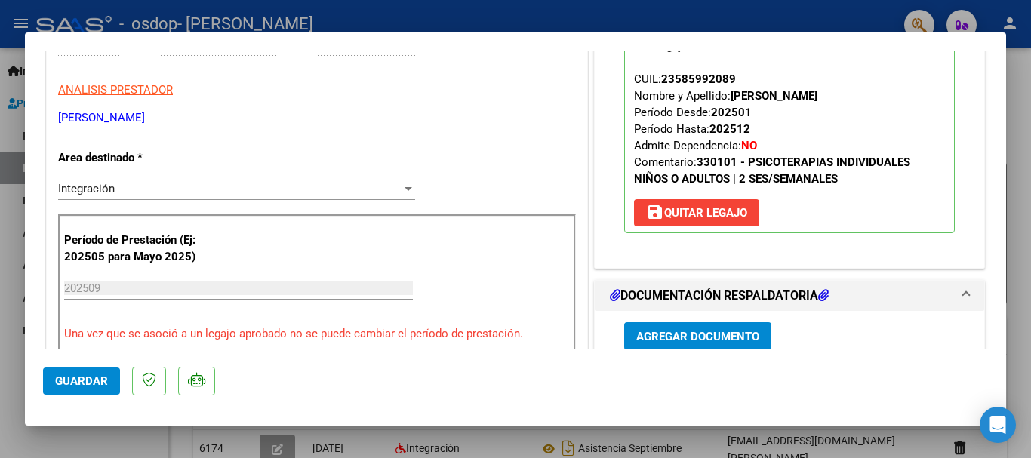
scroll to position [144, 0]
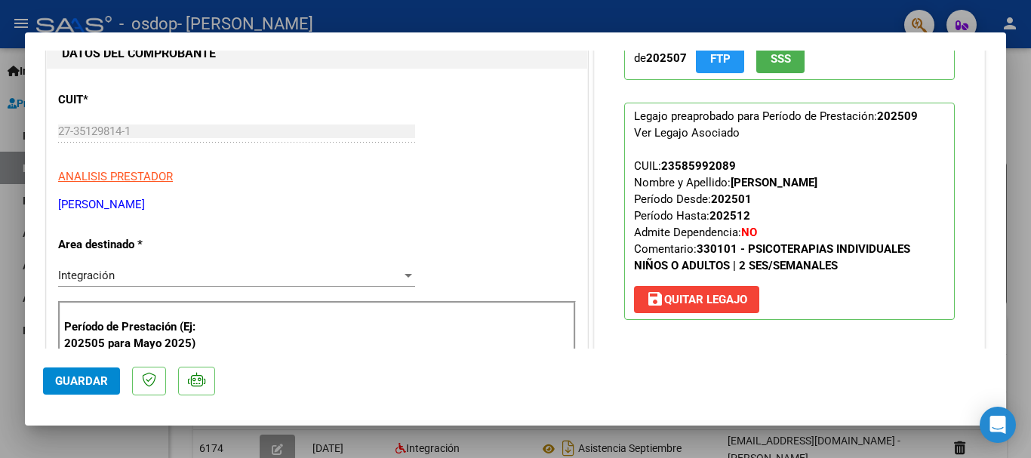
click at [732, 300] on span "save [PERSON_NAME]" at bounding box center [696, 300] width 101 height 14
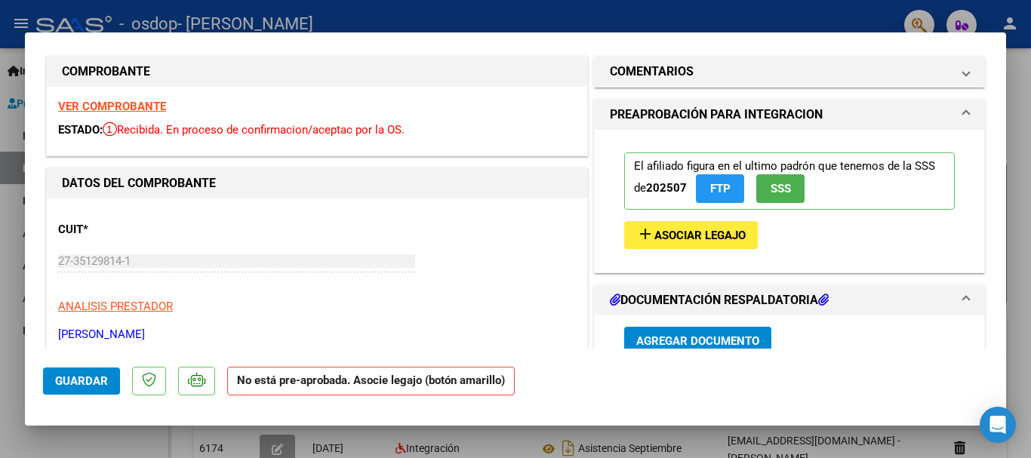
scroll to position [0, 0]
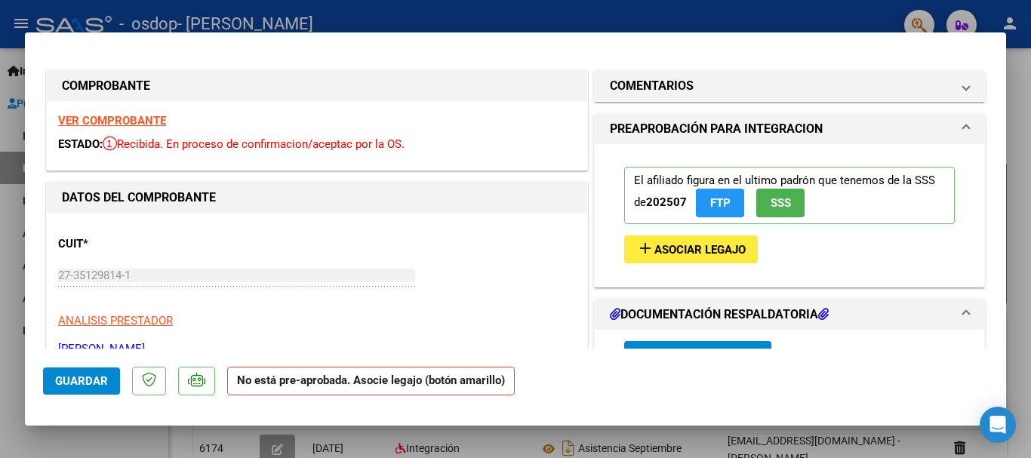
drag, startPoint x: 1009, startPoint y: 51, endPoint x: 1003, endPoint y: 75, distance: 24.9
click at [1003, 75] on div "COMPROBANTE VER COMPROBANTE ESTADO: Recibida. En proceso de confirmacion/acepta…" at bounding box center [515, 229] width 1031 height 458
drag, startPoint x: 919, startPoint y: 103, endPoint x: 930, endPoint y: 112, distance: 15.0
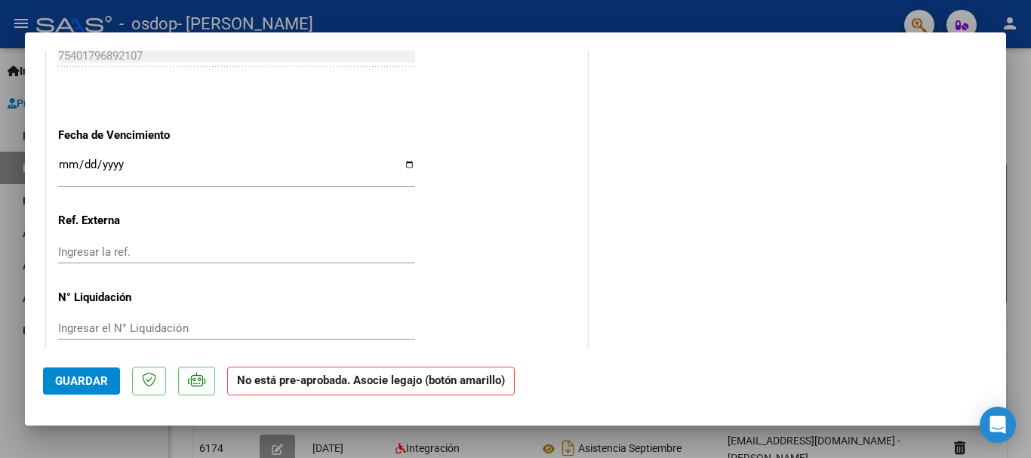
scroll to position [958, 0]
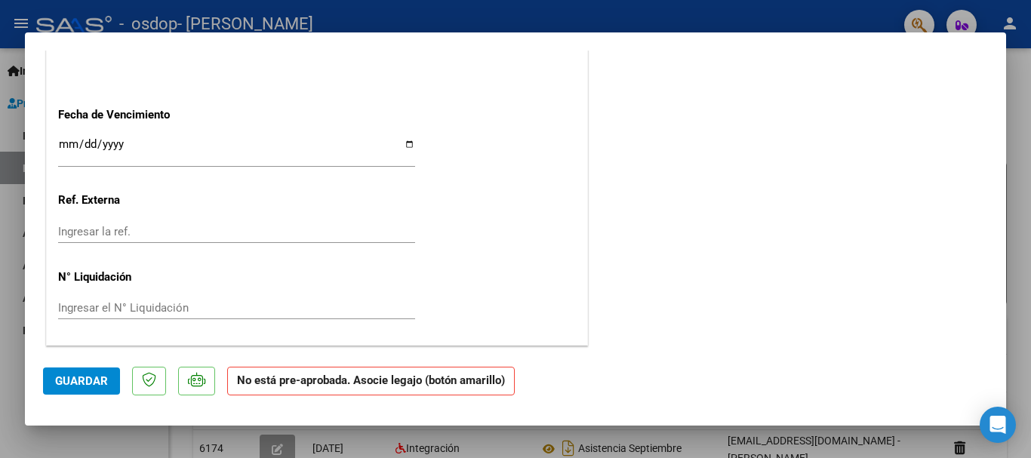
click at [90, 380] on span "Guardar" at bounding box center [81, 381] width 53 height 14
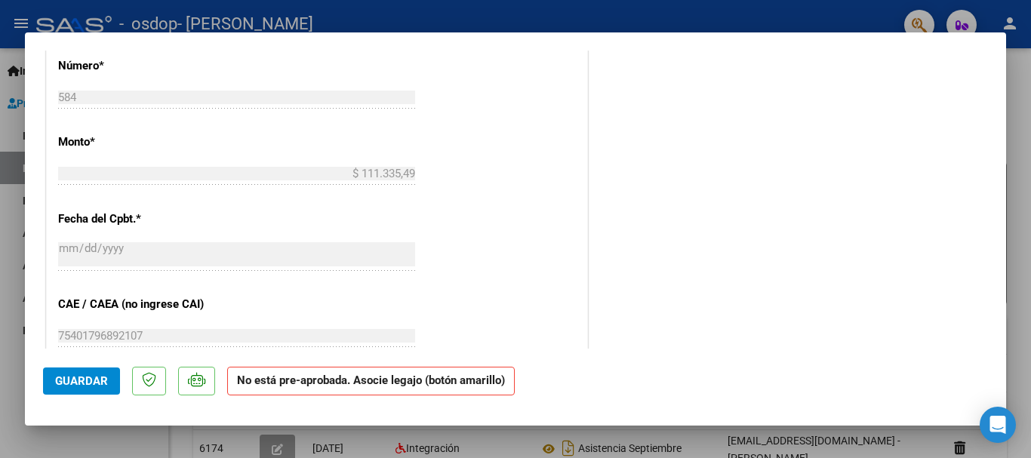
scroll to position [0, 0]
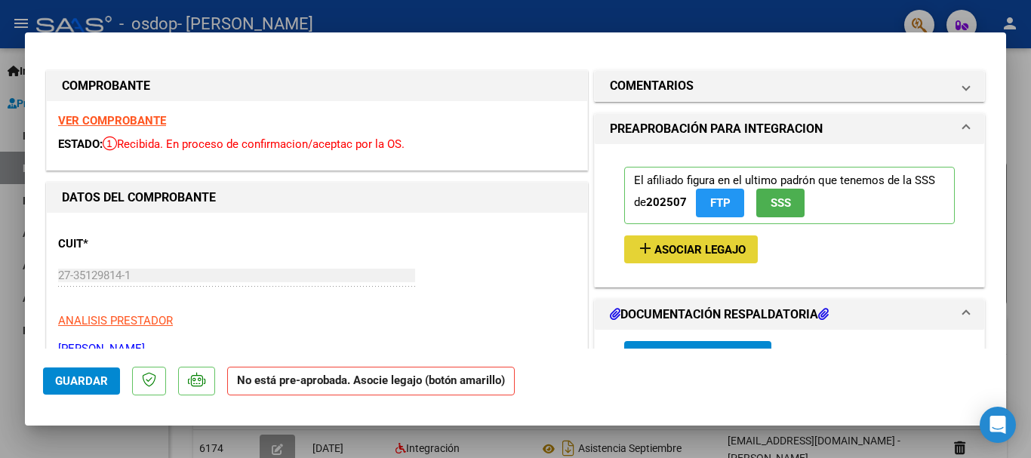
click at [654, 250] on span "Asociar Legajo" at bounding box center [699, 250] width 91 height 14
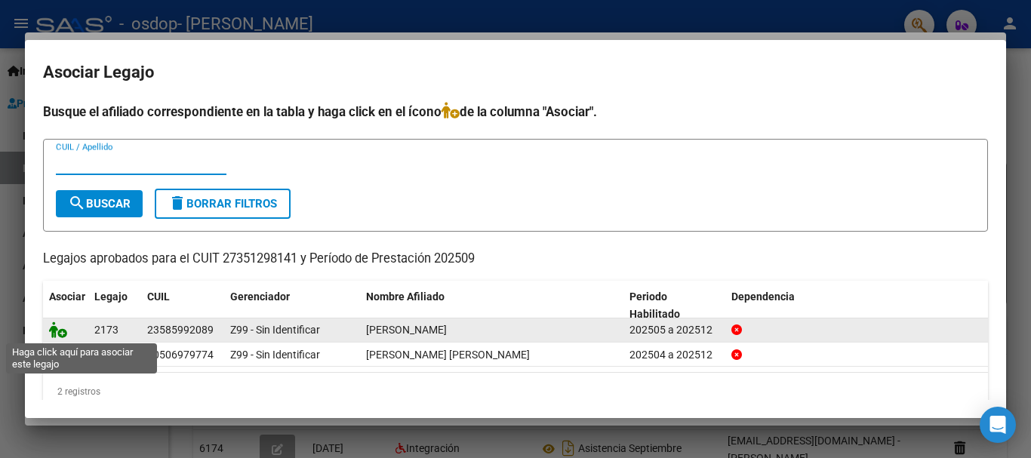
click at [60, 334] on icon at bounding box center [58, 330] width 18 height 17
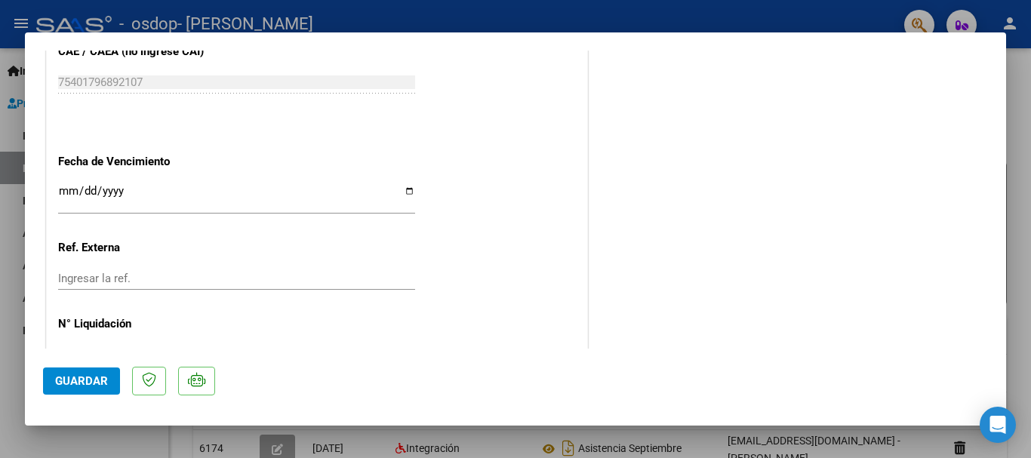
scroll to position [997, 0]
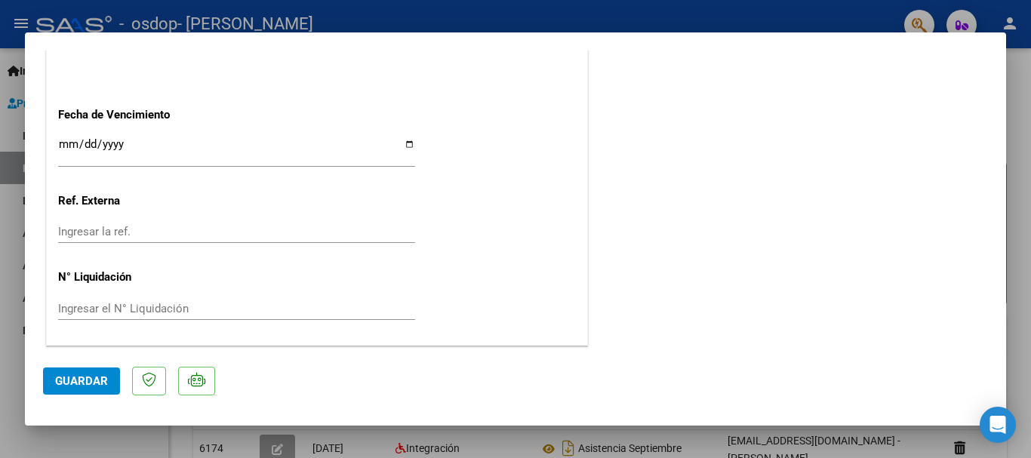
drag, startPoint x: 990, startPoint y: 295, endPoint x: 361, endPoint y: 444, distance: 646.1
click at [805, 330] on mat-dialog-content "COMPROBANTE VER COMPROBANTE ESTADO: Recibida. En proceso de confirmacion/acepta…" at bounding box center [515, 200] width 981 height 298
click at [63, 381] on span "Guardar" at bounding box center [81, 381] width 53 height 14
click at [31, 444] on div at bounding box center [515, 229] width 1031 height 458
